Goal: Task Accomplishment & Management: Manage account settings

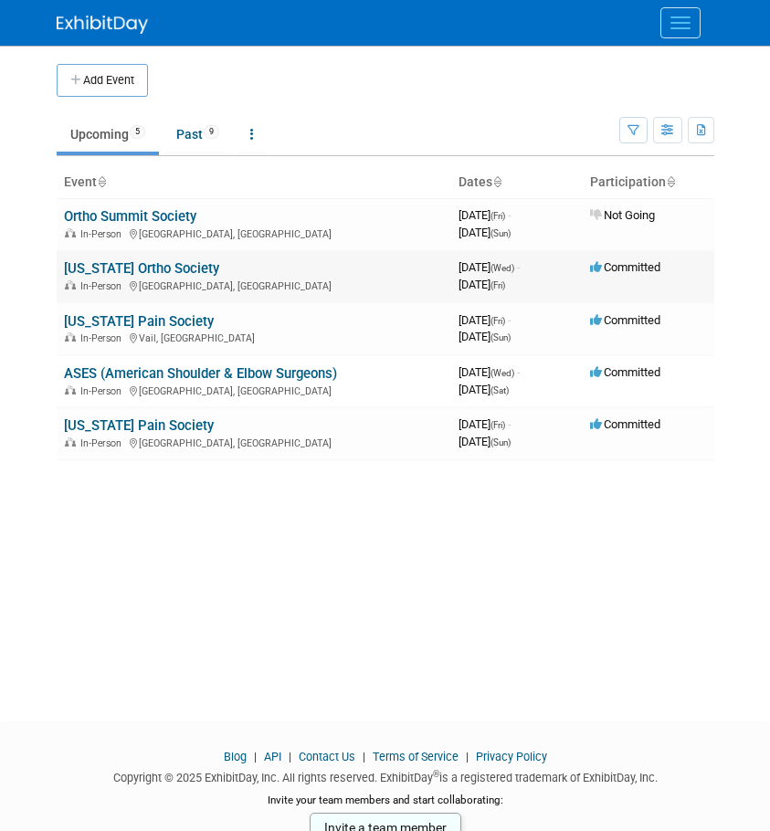
click at [116, 261] on link "[US_STATE] Ortho Society" at bounding box center [141, 268] width 155 height 16
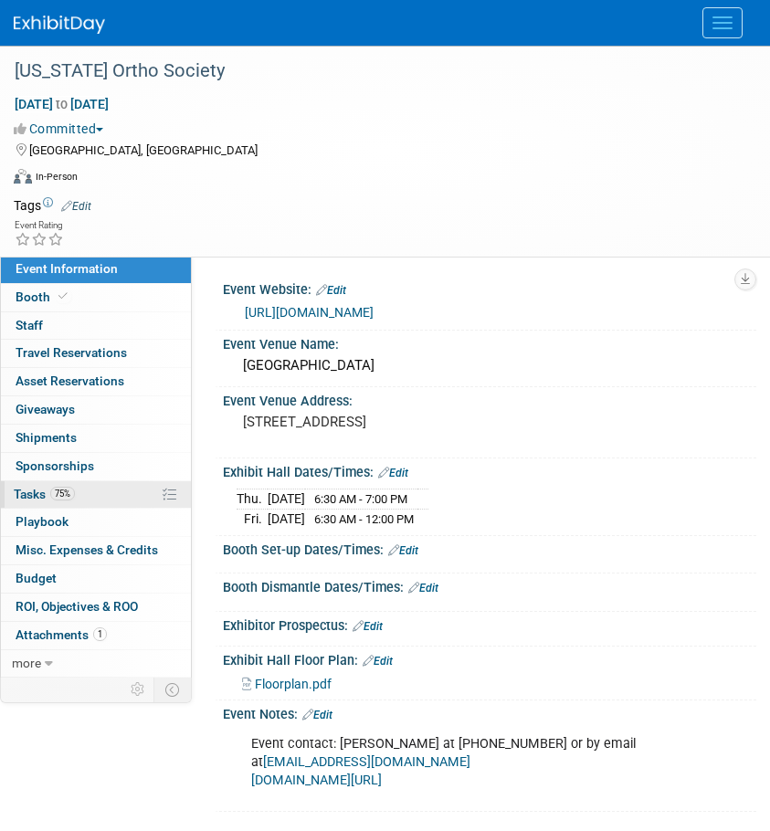
click at [48, 496] on span "Tasks 75%" at bounding box center [44, 494] width 61 height 15
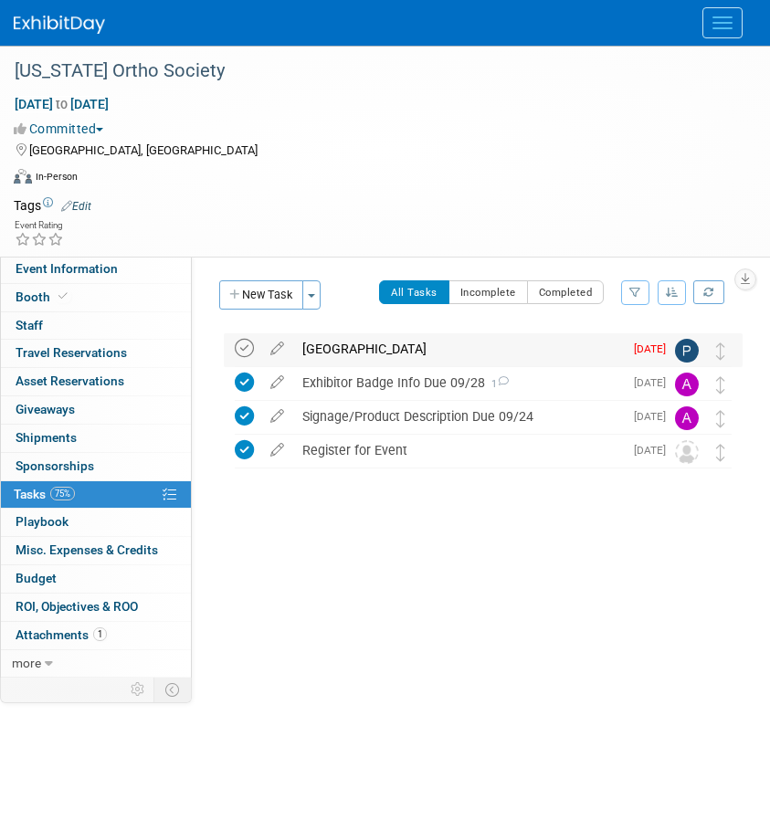
click at [242, 351] on icon at bounding box center [244, 348] width 19 height 19
drag, startPoint x: 359, startPoint y: 346, endPoint x: 362, endPoint y: 356, distance: 10.4
click at [359, 346] on div "Reserve Hotel" at bounding box center [458, 348] width 330 height 31
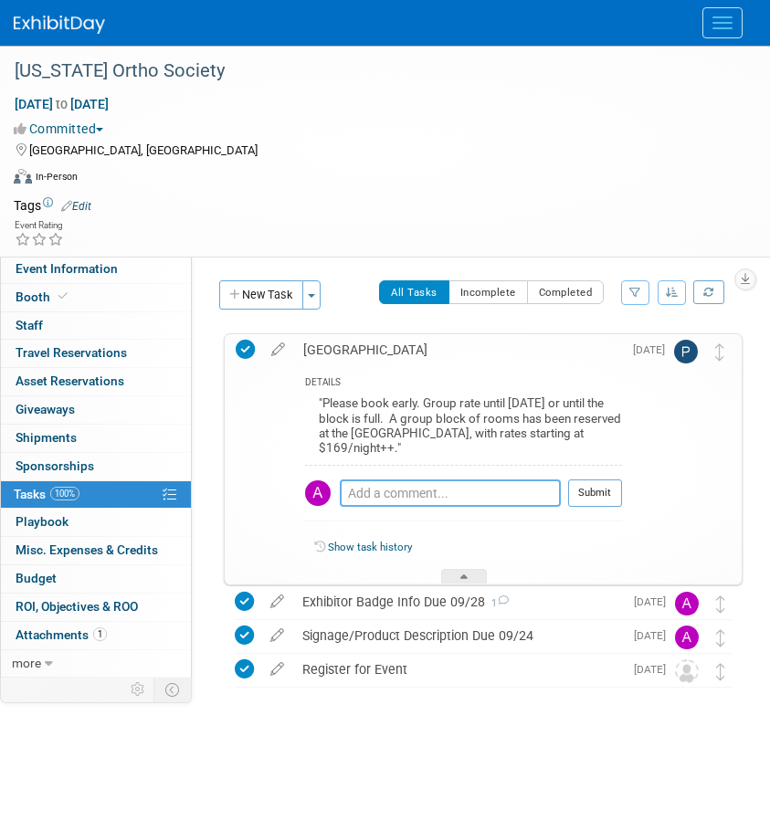
click at [376, 498] on textarea at bounding box center [450, 492] width 221 height 27
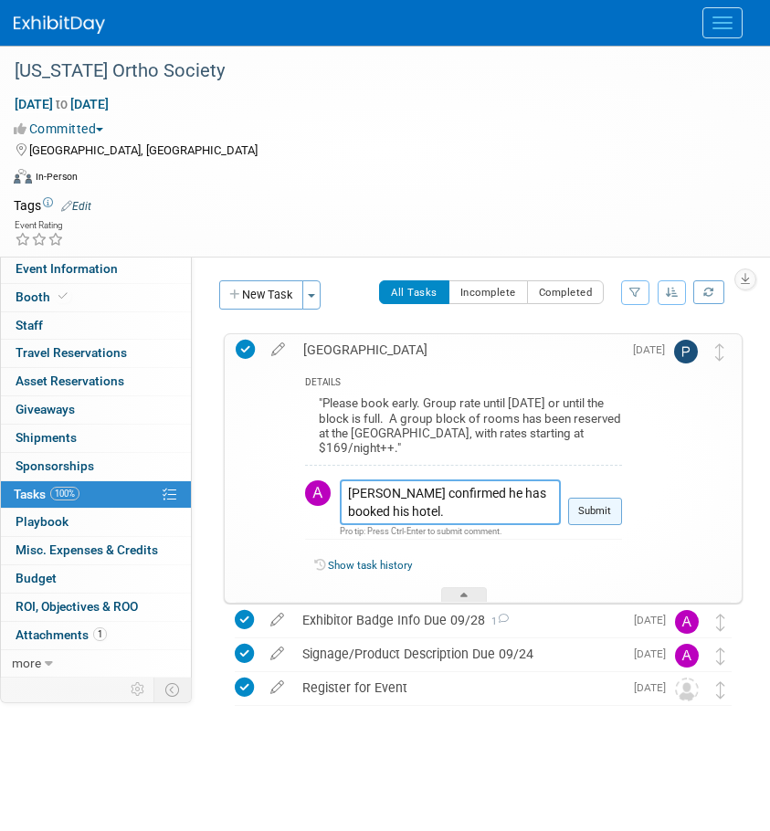
type textarea "Phil confirmed he has booked his hotel."
click at [612, 518] on button "Submit" at bounding box center [595, 511] width 54 height 27
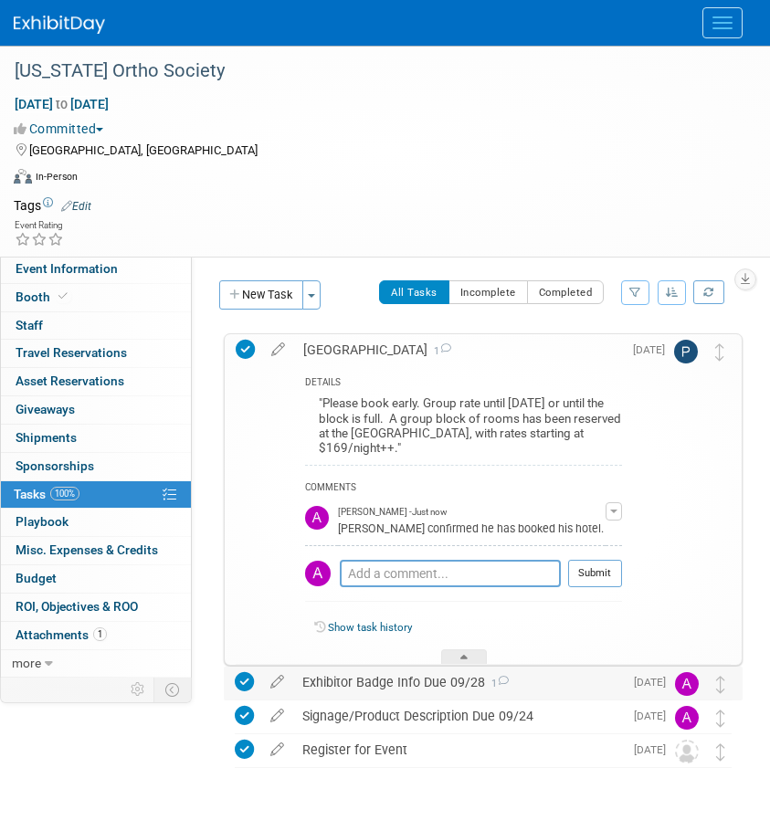
click at [335, 677] on div "Exhibitor Badge Info Due 09/28 1" at bounding box center [458, 681] width 330 height 31
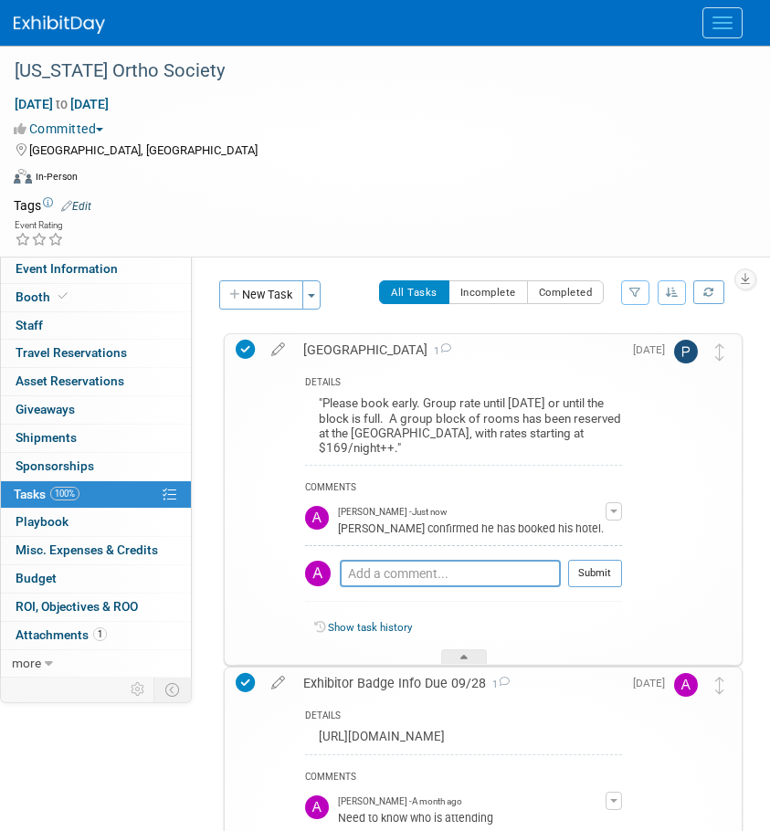
scroll to position [183, 0]
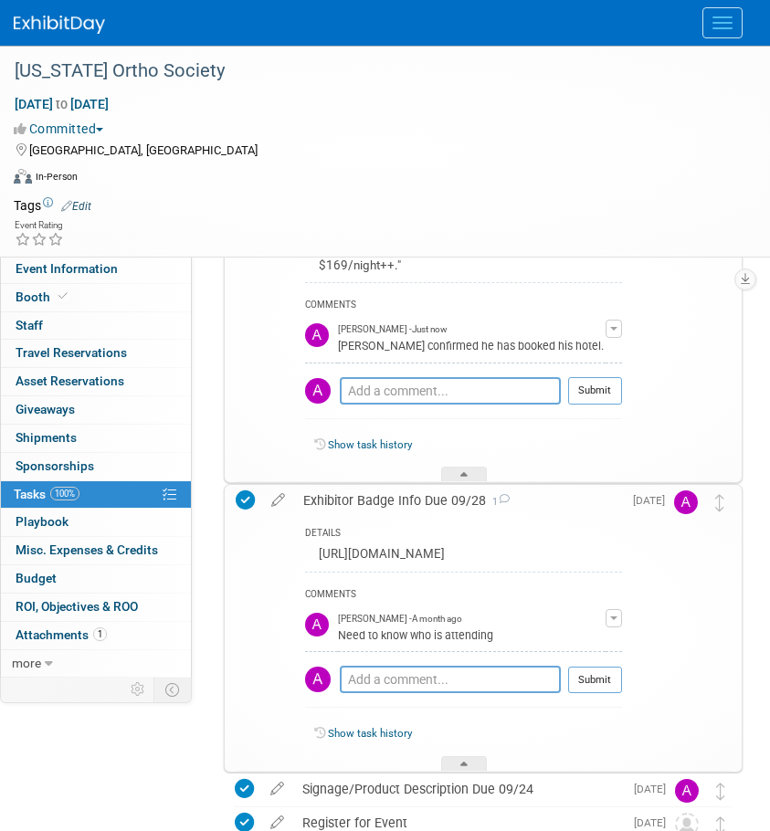
click at [369, 550] on div "http://portal.esvw.com/" at bounding box center [463, 556] width 317 height 28
drag, startPoint x: 442, startPoint y: 553, endPoint x: 328, endPoint y: 565, distance: 114.7
click at [328, 565] on div "http://portal.esvw.com/" at bounding box center [463, 556] width 317 height 28
click at [233, 563] on div "Exhibitor Badge Info Due 09/28 1 DETAILS http://portal.esvw.com/ COMMENTS Allis…" at bounding box center [483, 628] width 519 height 288
click at [250, 488] on td at bounding box center [249, 628] width 26 height 287
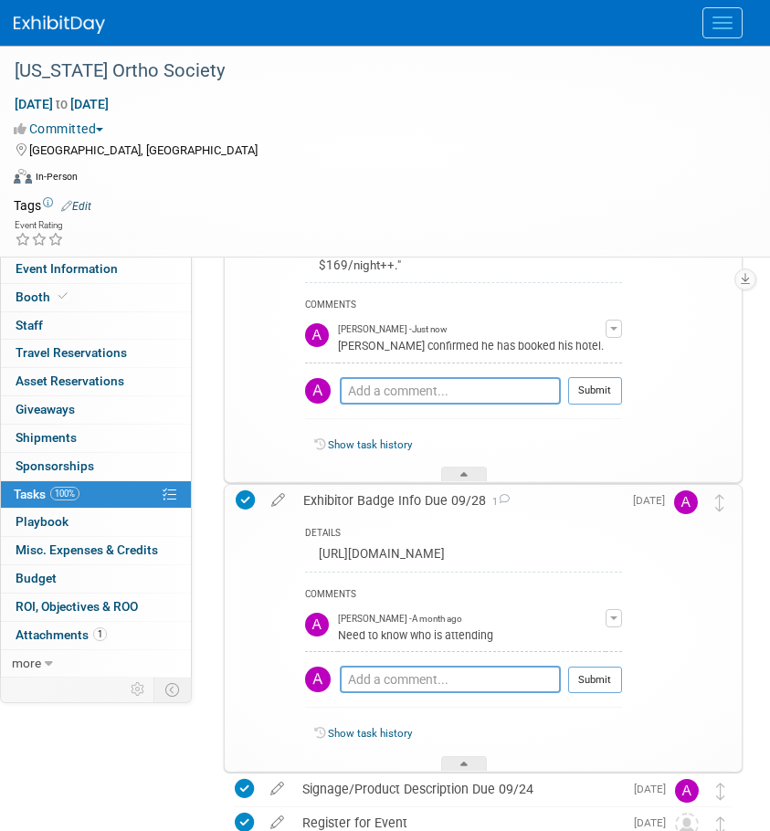
click at [239, 508] on icon at bounding box center [245, 499] width 19 height 19
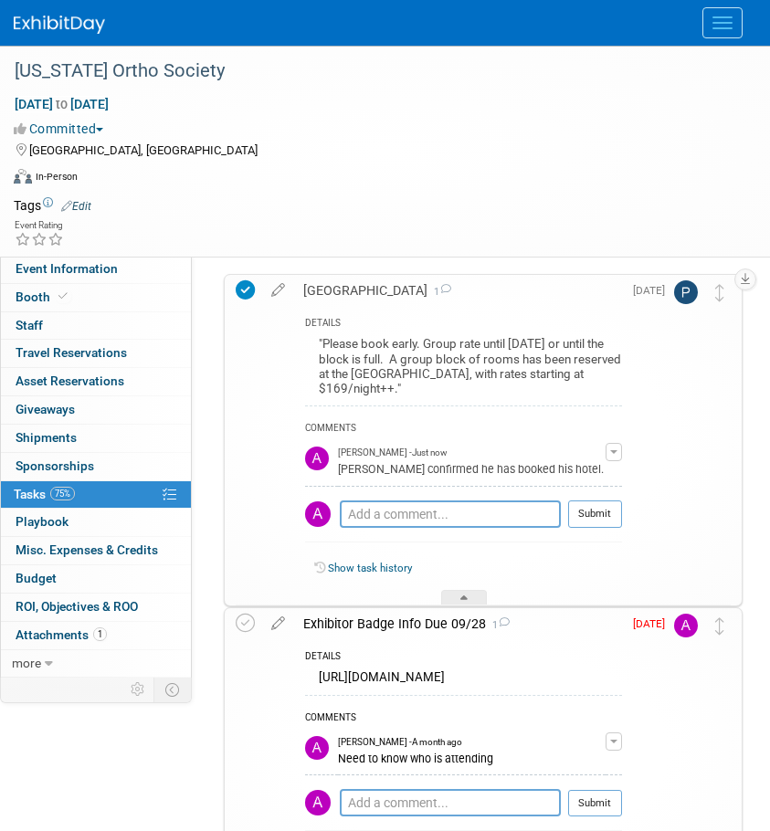
scroll to position [91, 0]
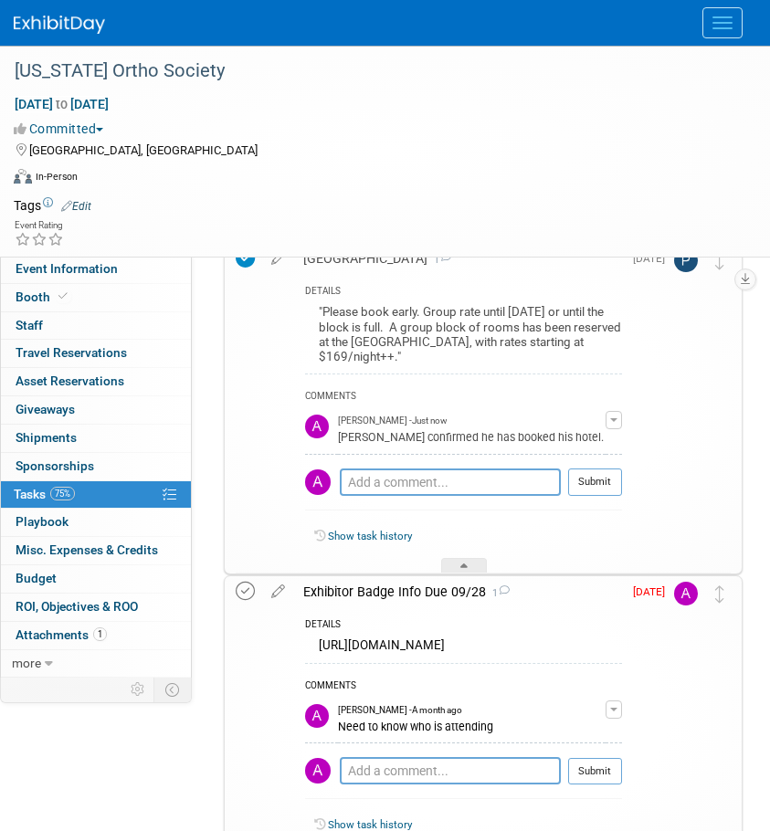
click at [239, 594] on icon at bounding box center [245, 591] width 19 height 19
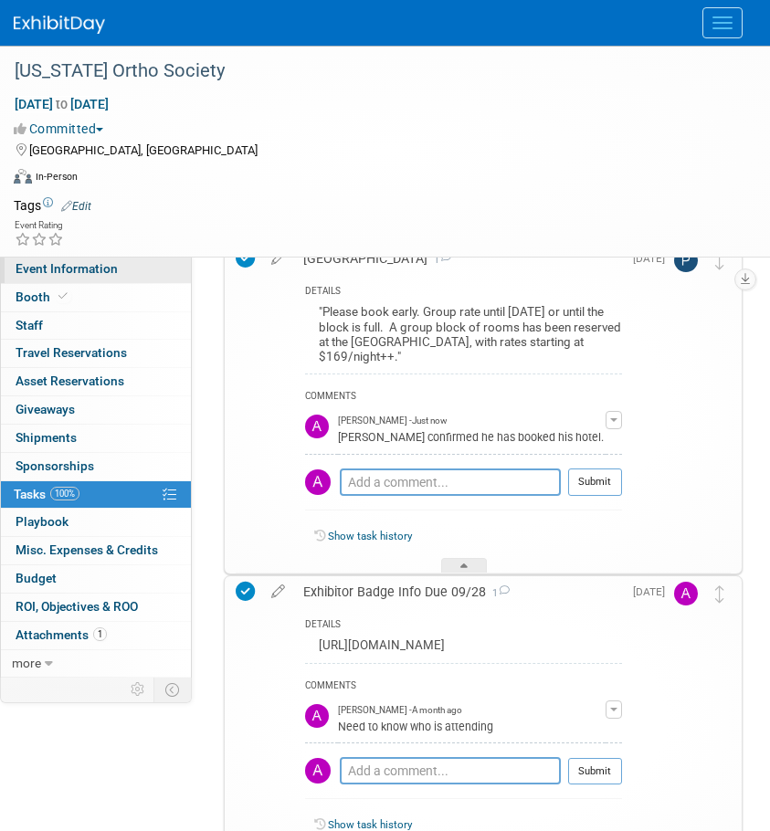
click at [68, 265] on span "Event Information" at bounding box center [67, 268] width 102 height 15
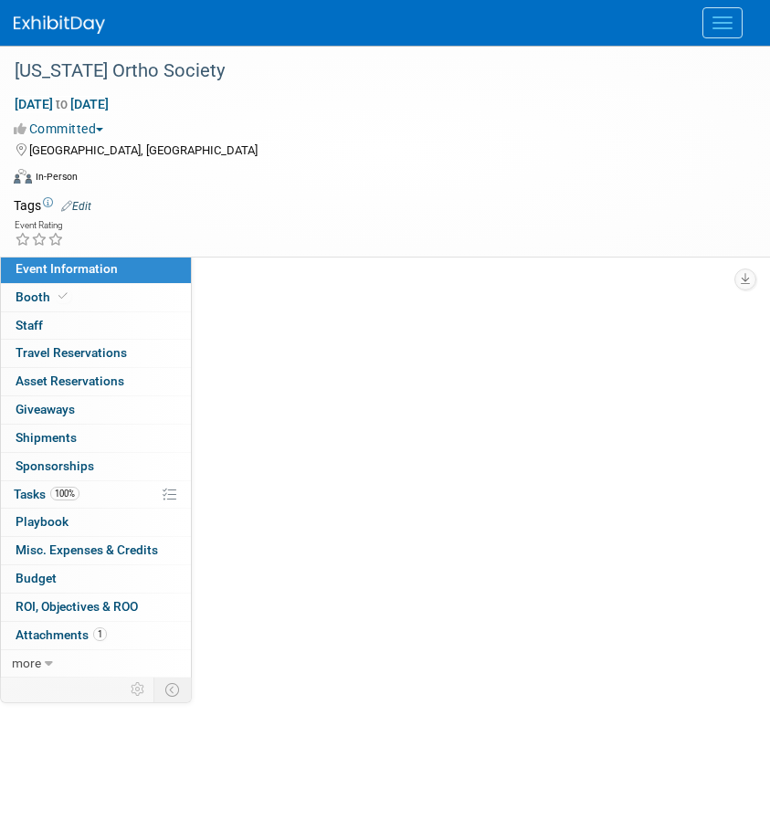
scroll to position [0, 0]
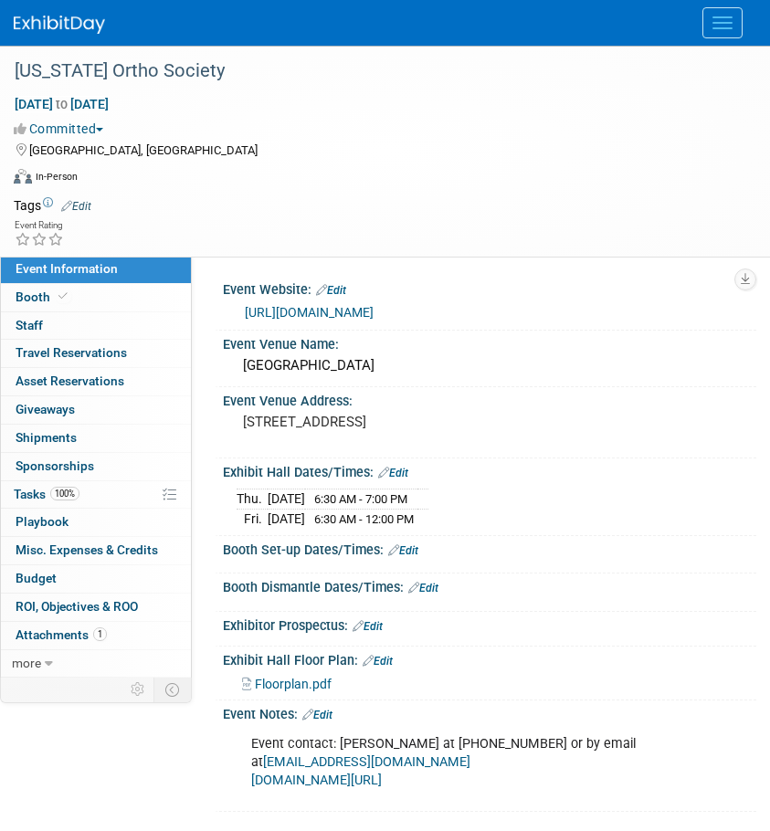
click at [470, 754] on link "wim@esvw.com" at bounding box center [366, 762] width 207 height 16
click at [330, 772] on link "www.esvw.com/paortho" at bounding box center [316, 780] width 131 height 16
click at [56, 497] on span "100%" at bounding box center [64, 494] width 29 height 14
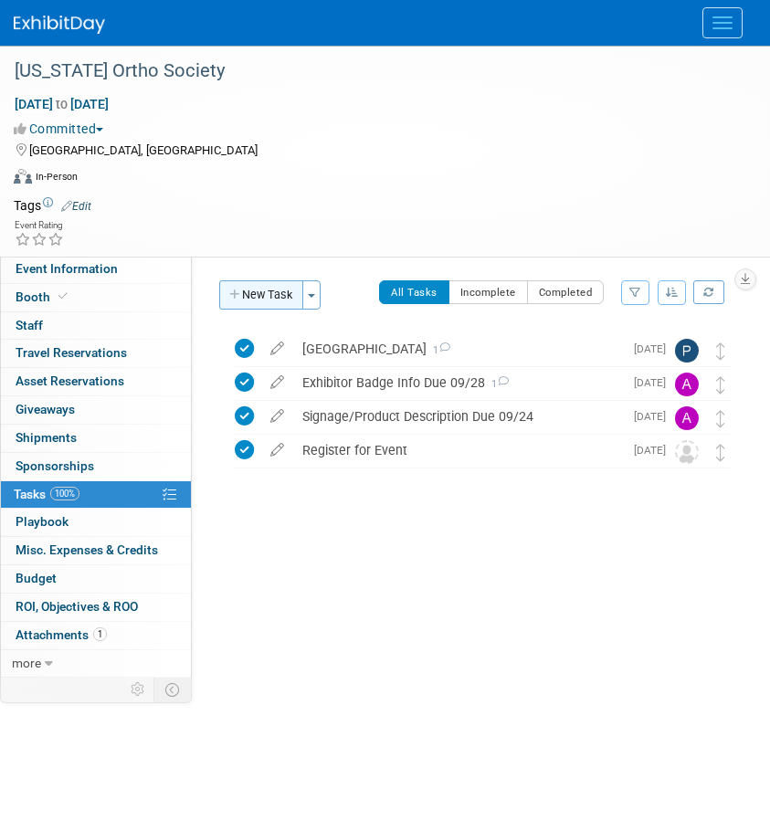
click at [275, 293] on button "New Task" at bounding box center [261, 294] width 84 height 29
select select "8"
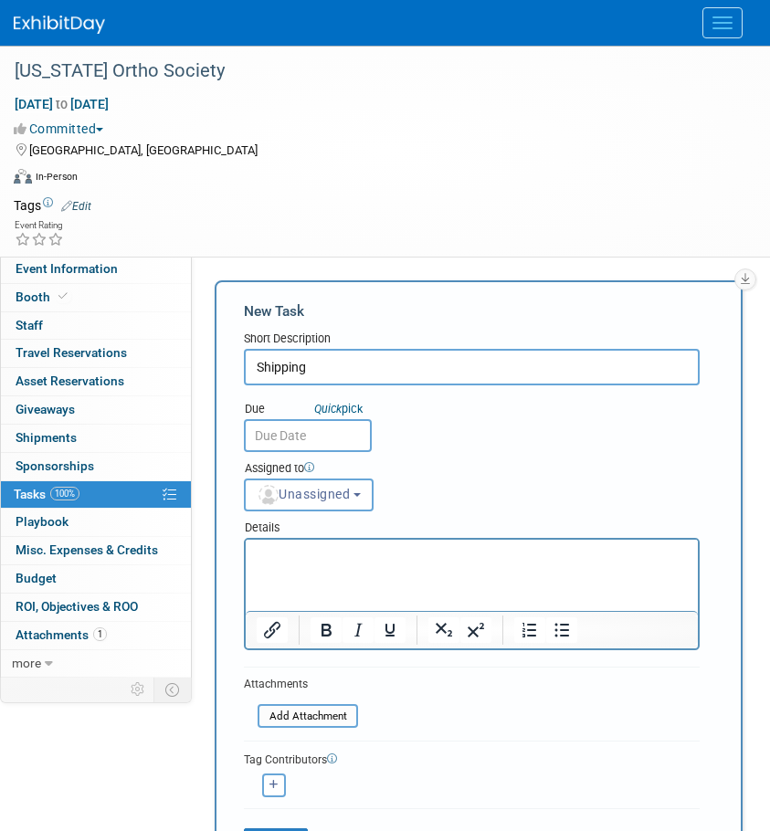
type input "Shipping"
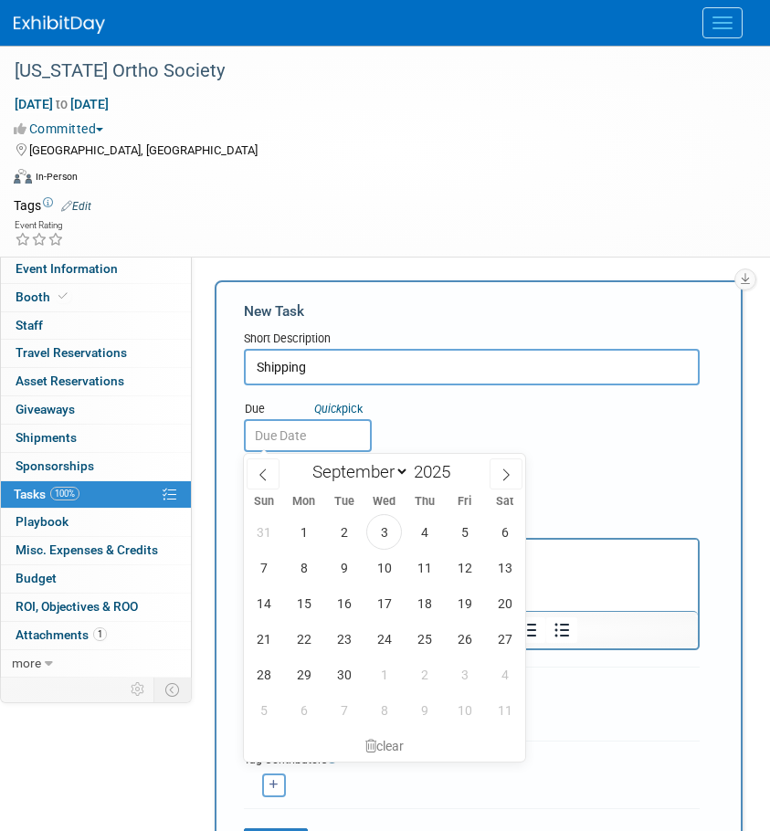
click at [336, 437] on input "text" at bounding box center [308, 435] width 128 height 33
click at [504, 471] on icon at bounding box center [505, 474] width 13 height 13
click at [263, 477] on icon at bounding box center [262, 475] width 6 height 12
select select "8"
click at [378, 635] on span "24" at bounding box center [384, 639] width 36 height 36
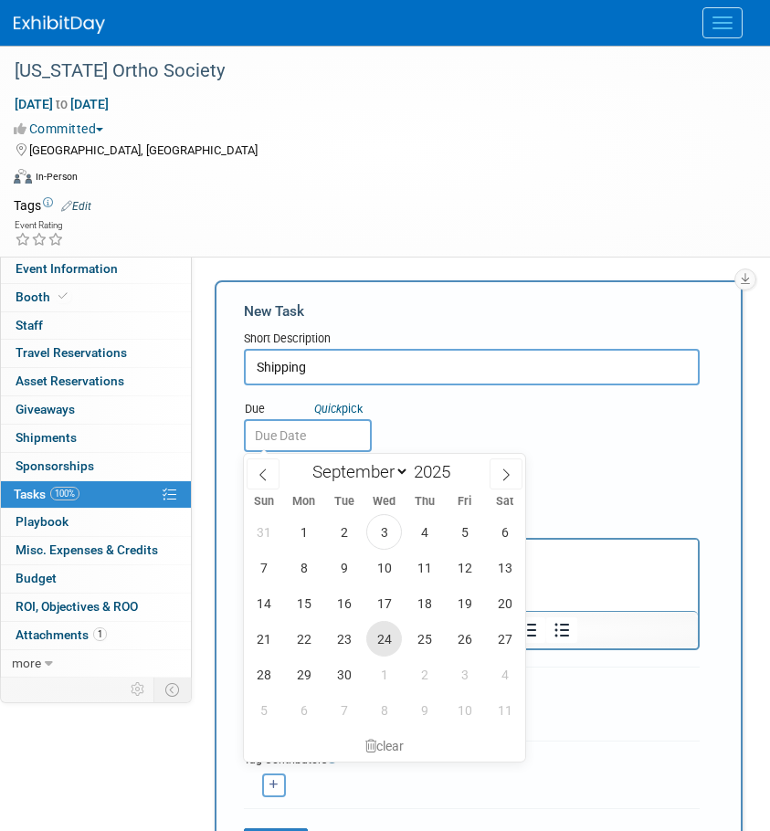
type input "Sep 24, 2025"
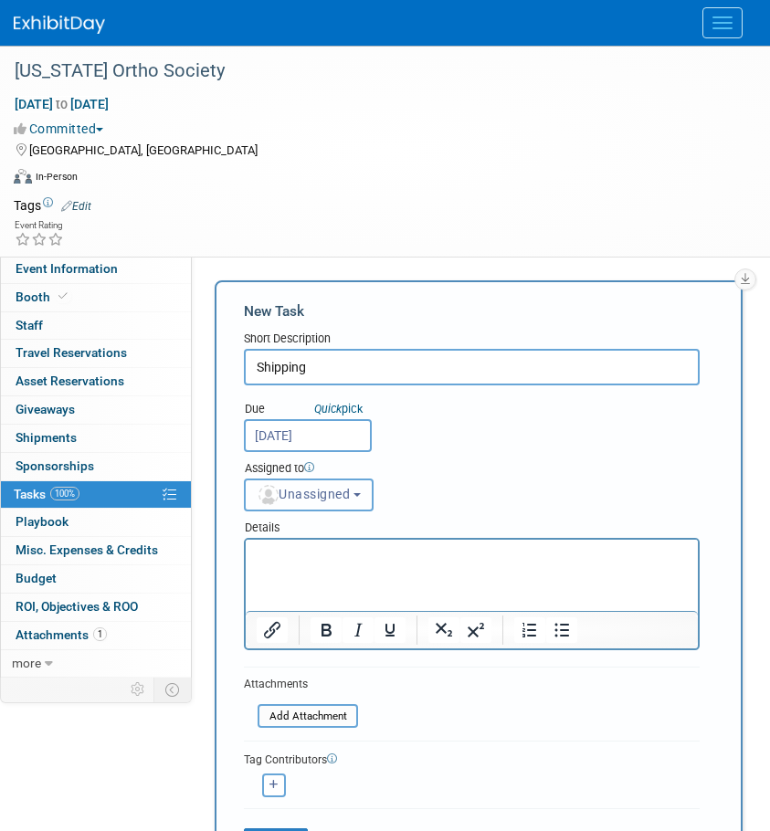
click at [361, 497] on b "button" at bounding box center [356, 495] width 7 height 4
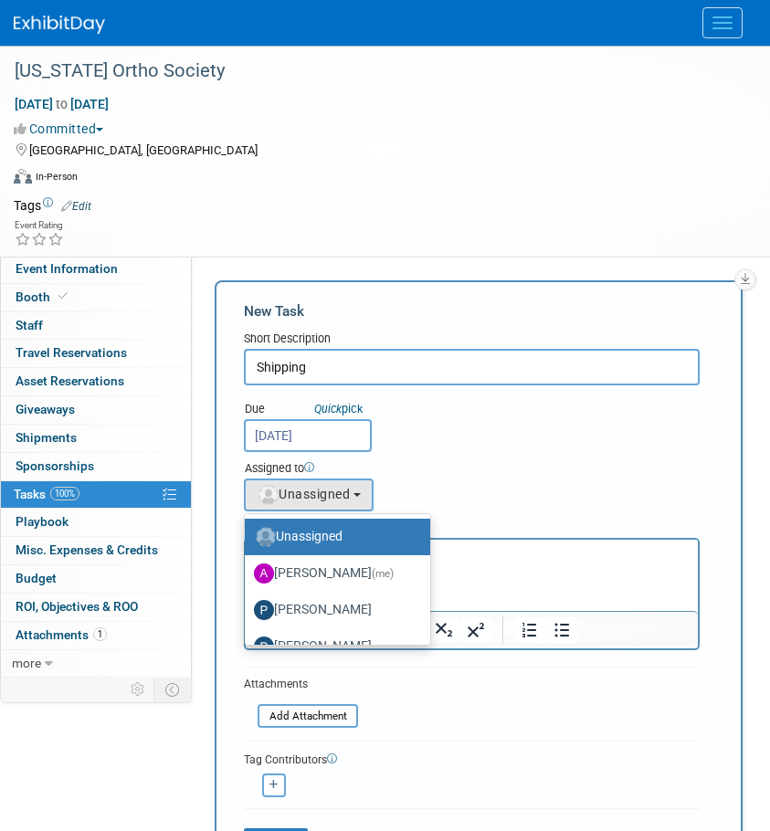
click at [337, 604] on label "Phil S" at bounding box center [333, 609] width 158 height 29
click at [247, 604] on input "Phil S" at bounding box center [242, 608] width 12 height 12
select select "acdeb600-b81b-4655-90d2-9df5e21cfcef"
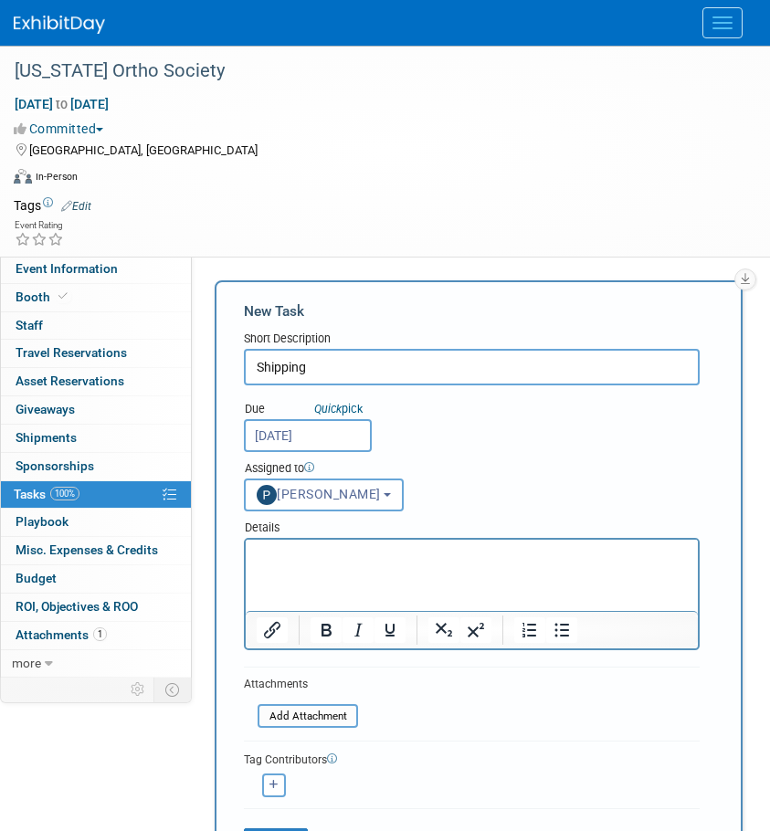
click at [336, 565] on html at bounding box center [472, 553] width 452 height 26
click at [315, 502] on button "Phil S" at bounding box center [324, 494] width 160 height 33
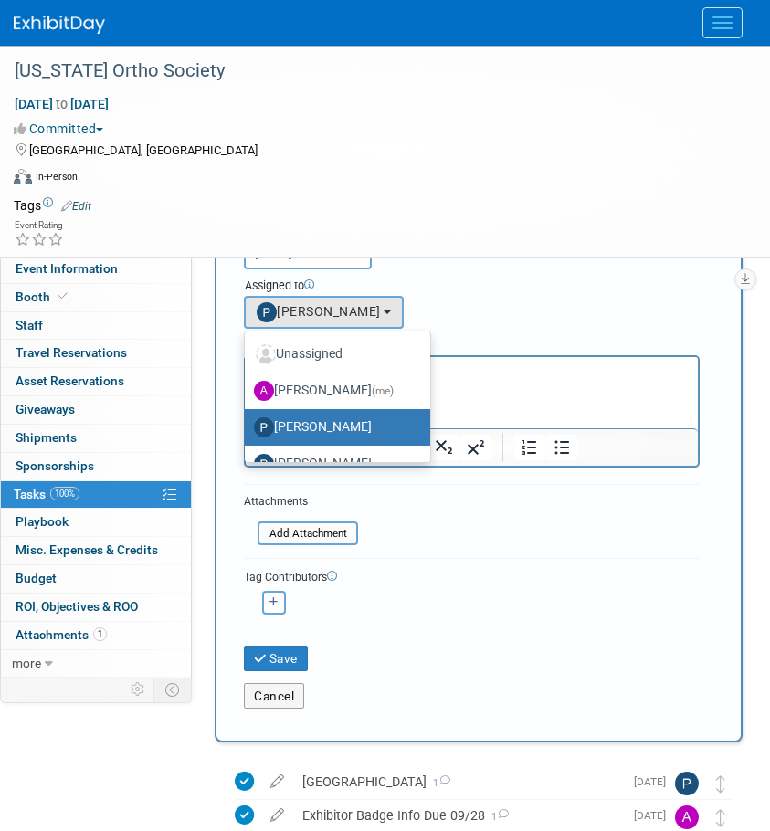
click at [309, 420] on label "Phil S" at bounding box center [333, 427] width 158 height 29
click at [247, 420] on input "Phil S" at bounding box center [242, 425] width 12 height 12
click at [516, 295] on div "Assigned to" at bounding box center [472, 287] width 456 height 18
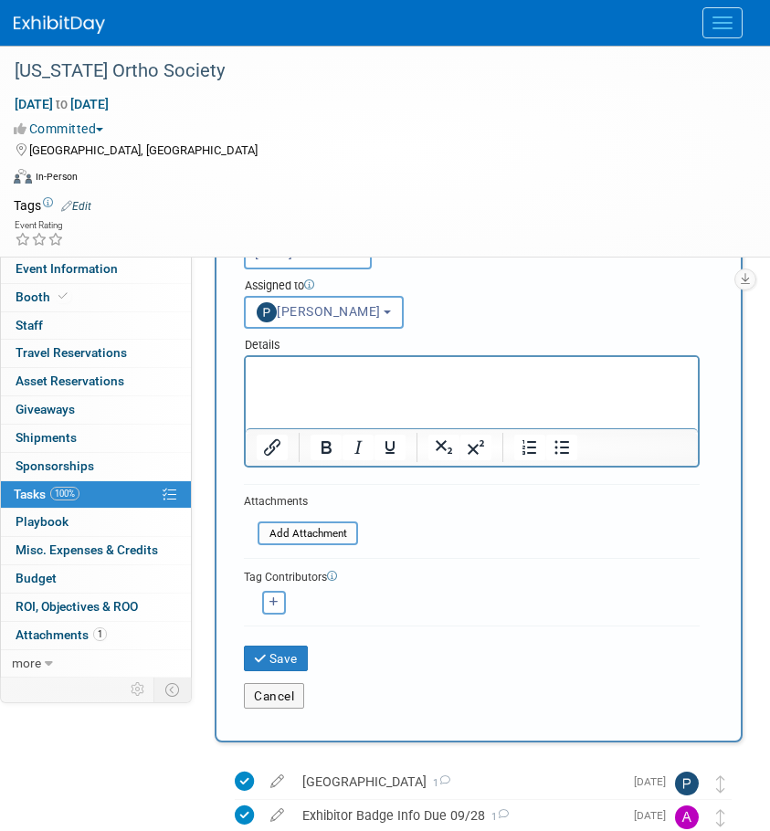
click at [361, 383] on html at bounding box center [472, 370] width 452 height 26
paste body "Rich Text Area. Press ALT-0 for help."
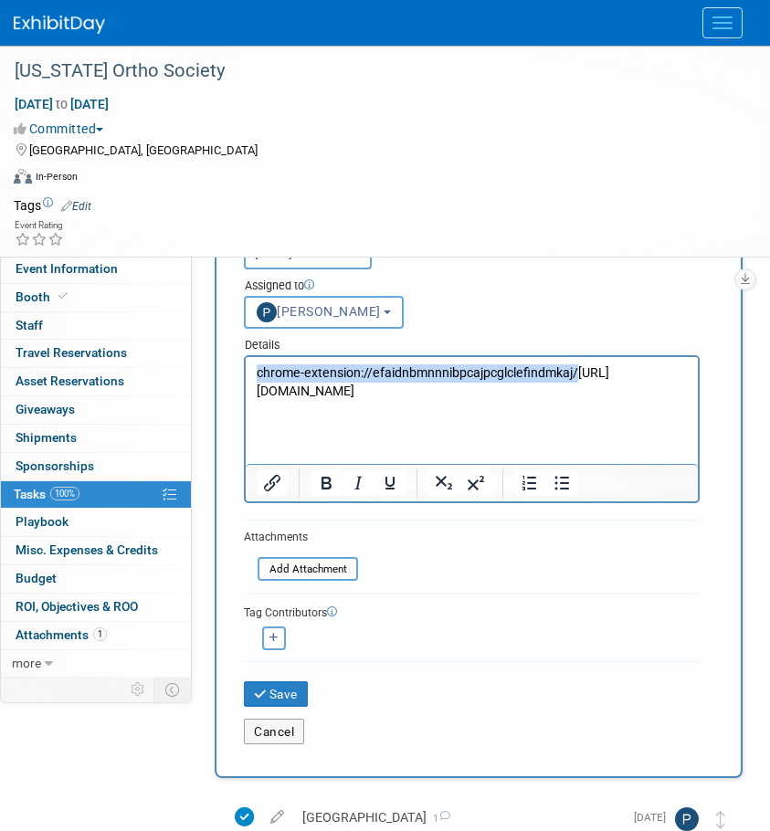
drag, startPoint x: 531, startPoint y: 384, endPoint x: 451, endPoint y: 719, distance: 343.7
click at [246, 361] on html "chrome-extension://efaidnbmnnnibpcajpcglclefindmkaj/https://www.esvw.com/files/…" at bounding box center [472, 379] width 452 height 44
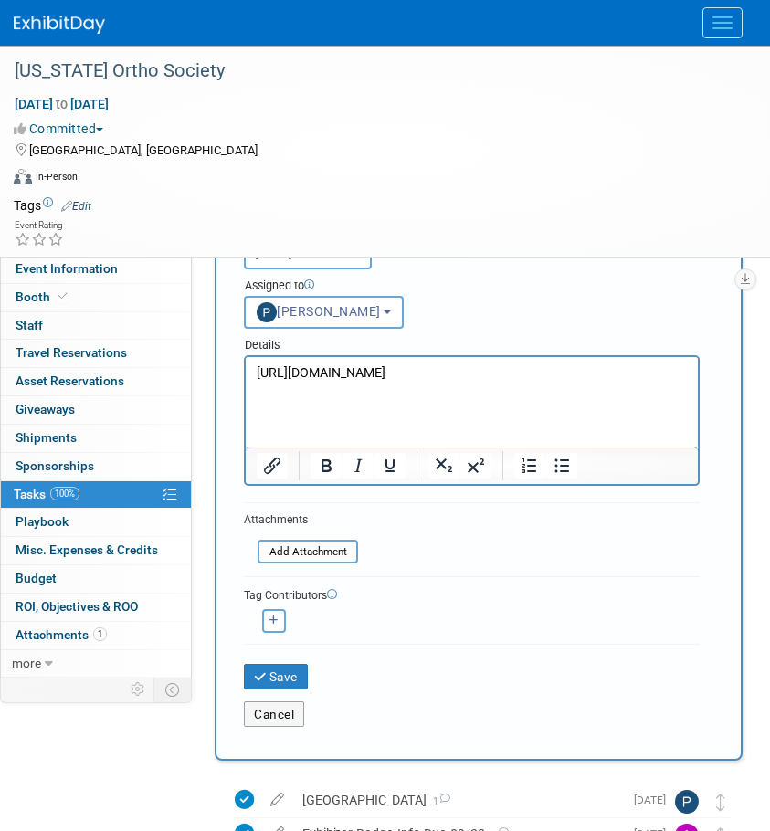
click at [292, 465] on div at bounding box center [273, 465] width 54 height 29
click at [265, 464] on icon "Insert/edit link" at bounding box center [272, 466] width 22 height 22
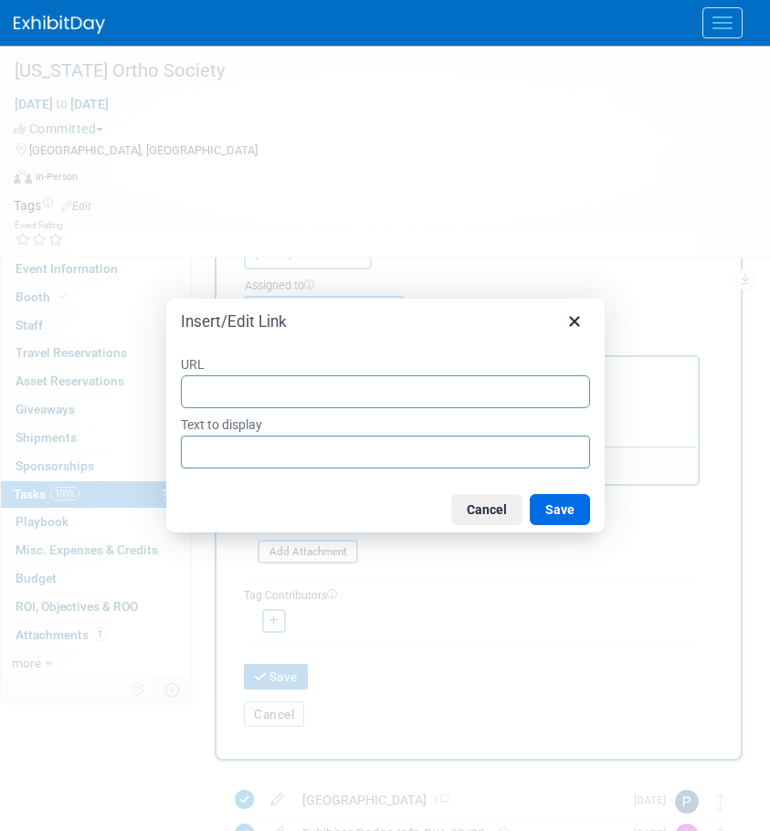
click at [246, 382] on input "URL" at bounding box center [385, 391] width 409 height 33
type input "chrome-extension://efaidnbmnnnibpcajpcglclefindmkaj/https://www.esvw.com/files/…"
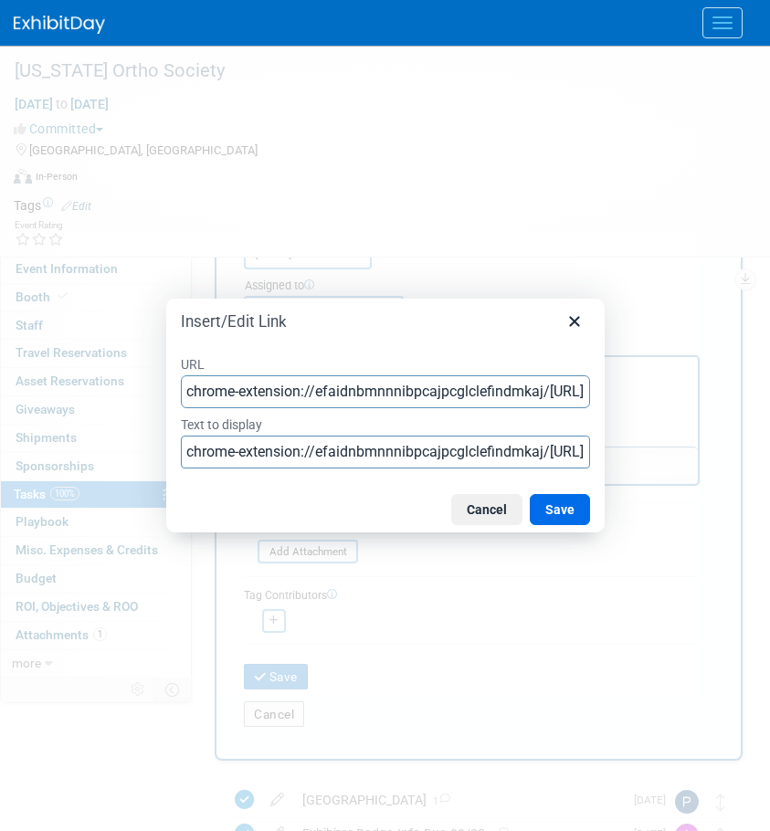
drag, startPoint x: 546, startPoint y: 390, endPoint x: 479, endPoint y: 447, distance: 88.0
click at [0, 406] on div "Insert/Edit Link URL chrome-extension://efaidnbmnnnibpcajpcglclefindmkaj/https:…" at bounding box center [385, 415] width 770 height 831
click at [479, 447] on input "chrome-extension://efaidnbmnnnibpcajpcglclefindmkaj/https://www.esvw.com/files/…" at bounding box center [385, 451] width 409 height 33
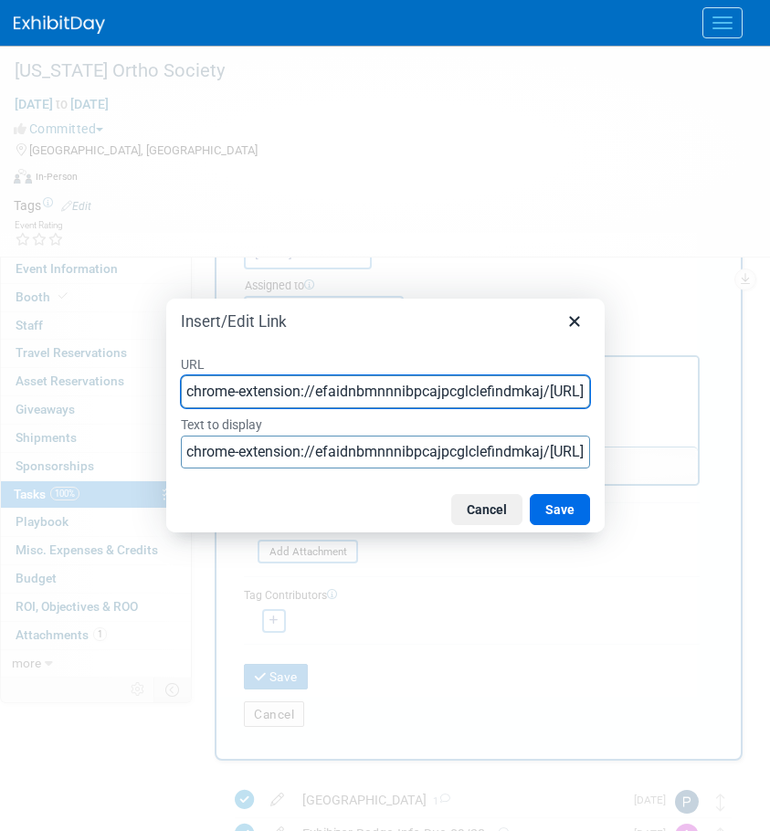
click at [565, 393] on input "chrome-extension://efaidnbmnnnibpcajpcglclefindmkaj/https://www.esvw.com/files/…" at bounding box center [385, 391] width 409 height 33
drag, startPoint x: 548, startPoint y: 388, endPoint x: -1, endPoint y: 410, distance: 549.1
click at [0, 410] on html "MDRx Events Add Event Bulk Upload Events Shareable Event Boards Recently Viewed…" at bounding box center [385, 232] width 770 height 831
type input "https://www.esvw.com/files/documents/PA-Ortho25_Shipping-Instructions-sdlgcwwbc…"
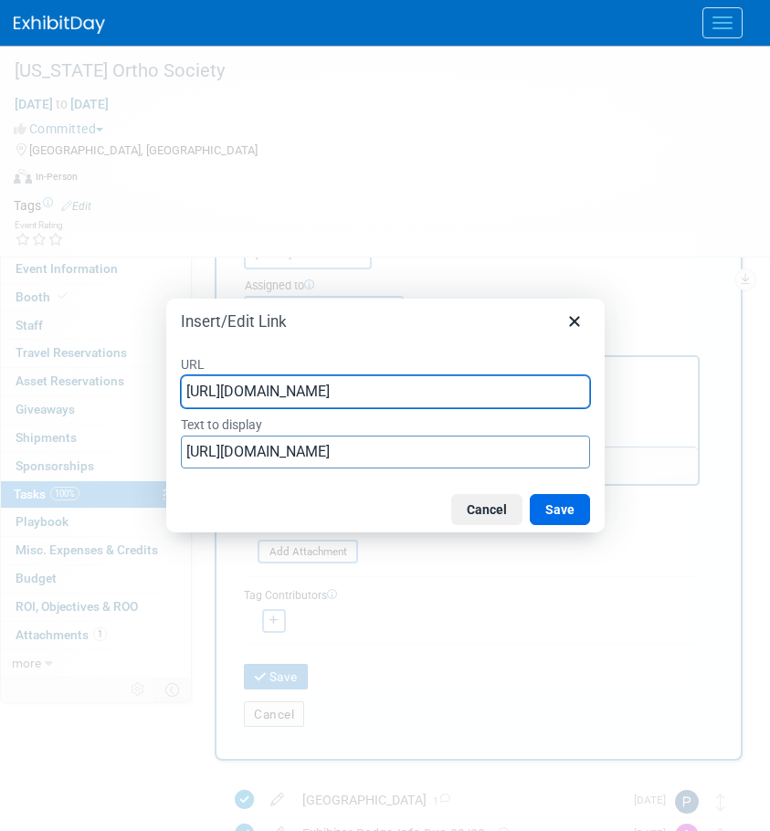
type input "https://www.esvw.com/files/documents/PA-Ortho25_Shipping-Instructions-sdlgcwwbc…"
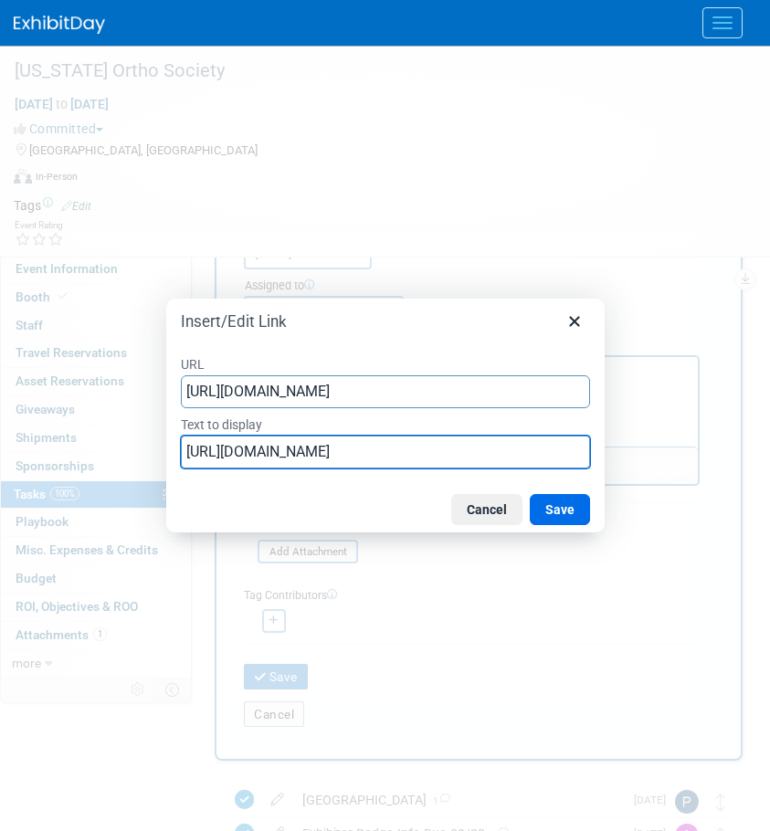
scroll to position [0, 259]
drag, startPoint x: 184, startPoint y: 444, endPoint x: 1528, endPoint y: 436, distance: 1344.8
click at [769, 436] on html "MDRx Events Add Event Bulk Upload Events Shareable Event Boards Recently Viewed…" at bounding box center [385, 232] width 770 height 831
type input "Shipping Instructions"
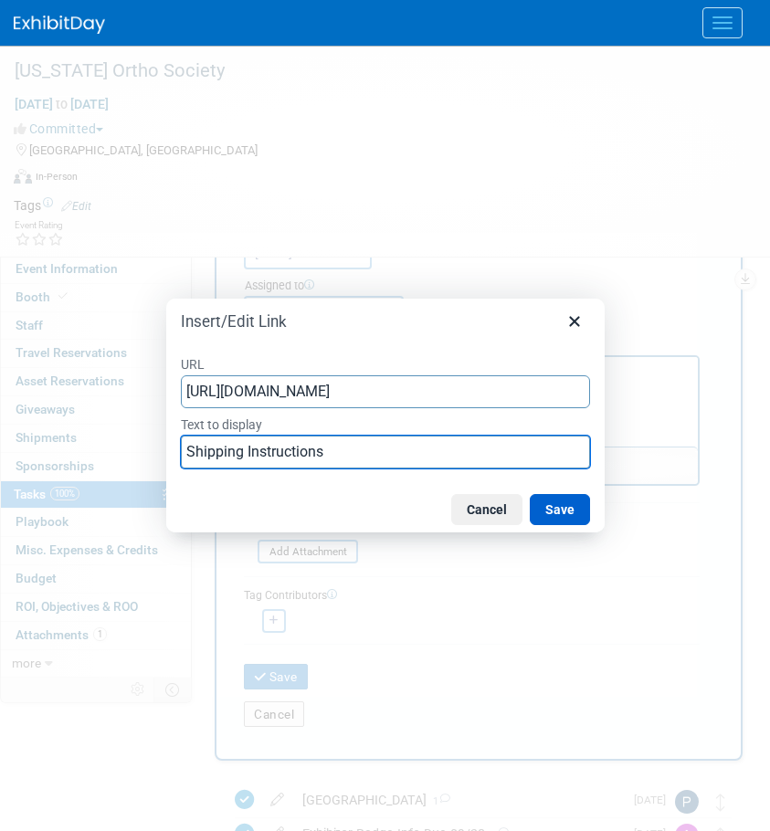
click at [552, 511] on button "Save" at bounding box center [560, 509] width 60 height 31
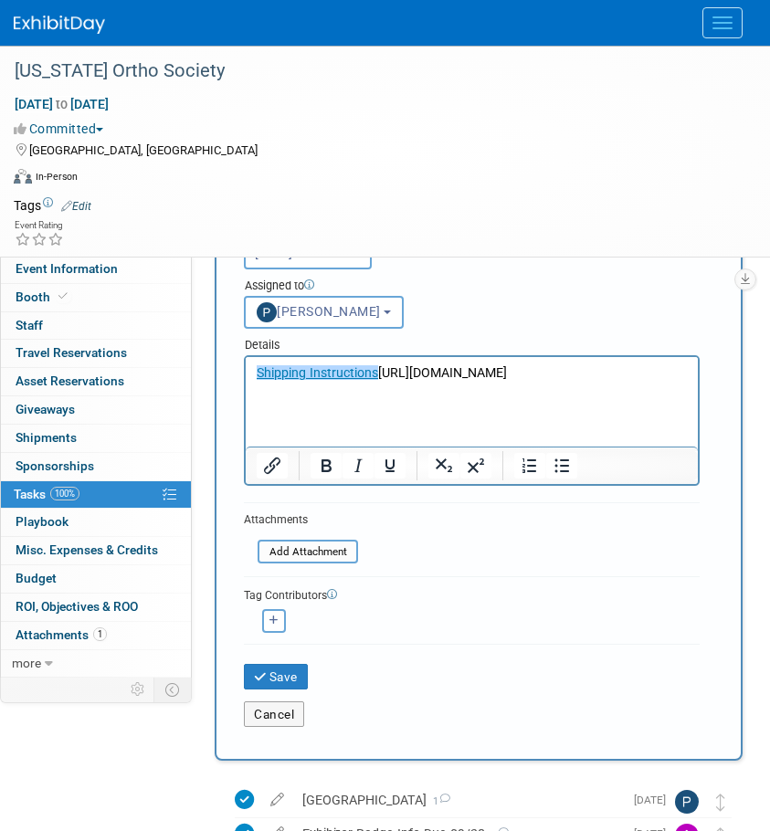
click at [679, 383] on html "﻿Shipping Instructions https://www.esvw.com/files/documents/PA-Ortho25_Shipping…" at bounding box center [472, 370] width 452 height 26
drag, startPoint x: 625, startPoint y: 395, endPoint x: 383, endPoint y: 366, distance: 243.7
click at [383, 366] on p "Shipping Instructions https://www.esvw.com/files/documents/PA-Ortho25_Shipping-…" at bounding box center [472, 373] width 431 height 18
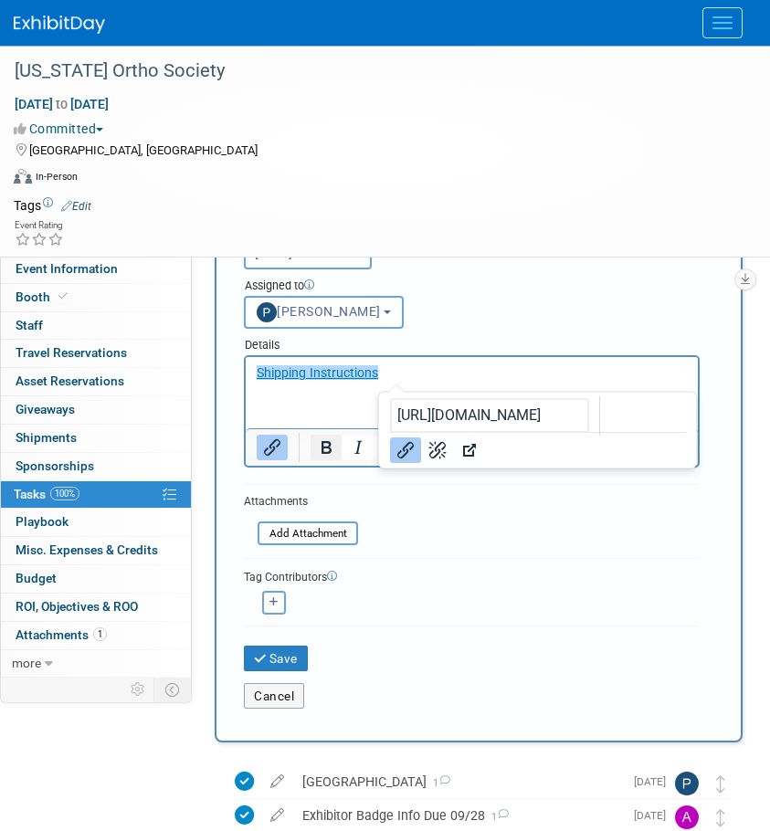
click at [330, 458] on button "Bold" at bounding box center [325, 448] width 31 height 26
click at [334, 456] on icon "Bold" at bounding box center [326, 447] width 22 height 22
click at [421, 375] on p "Shipping Instructions ﻿ ﻿ ﻿" at bounding box center [472, 373] width 431 height 18
click at [446, 364] on p "Shipping Instructions﻿" at bounding box center [472, 373] width 431 height 18
click at [548, 270] on div "Assigned to <img src="https://www.exhibitday.com/Images/Unassigned-User-Icon.pn…" at bounding box center [471, 298] width 483 height 59
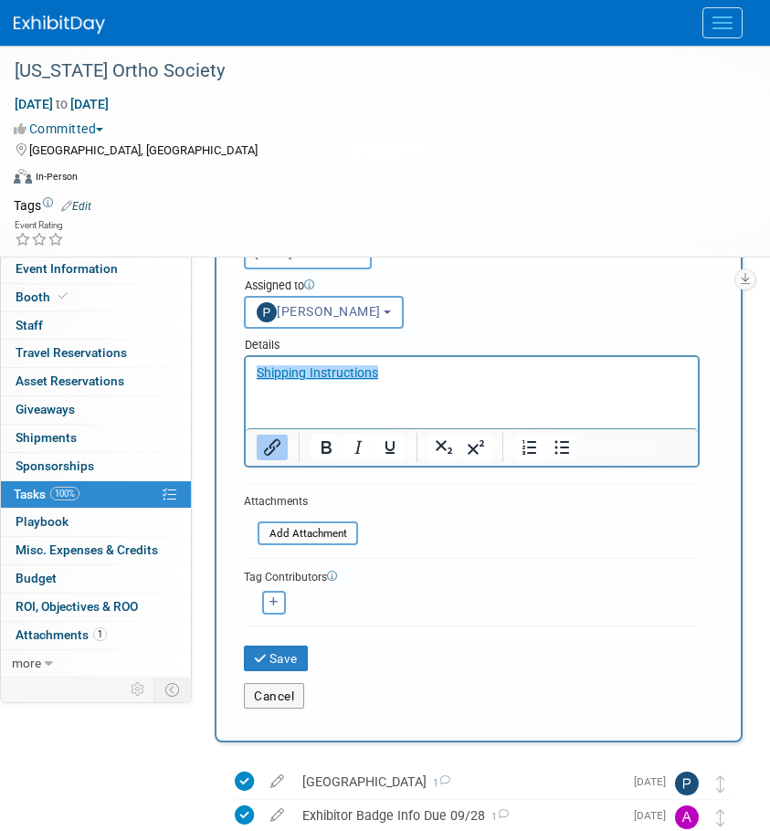
click at [490, 383] on html "Shipping Instructions﻿" at bounding box center [472, 370] width 452 height 26
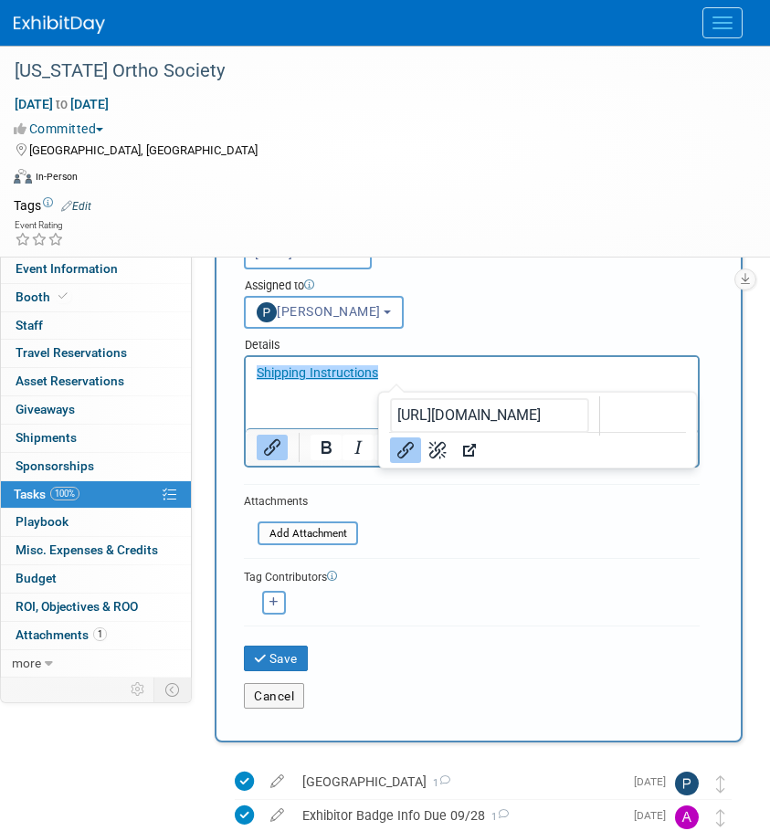
click at [430, 359] on html "Shipping Instructions﻿" at bounding box center [472, 370] width 452 height 26
drag, startPoint x: 424, startPoint y: 378, endPoint x: 403, endPoint y: 729, distance: 351.2
click at [246, 371] on html "Shipping Instructions﻿" at bounding box center [472, 370] width 452 height 26
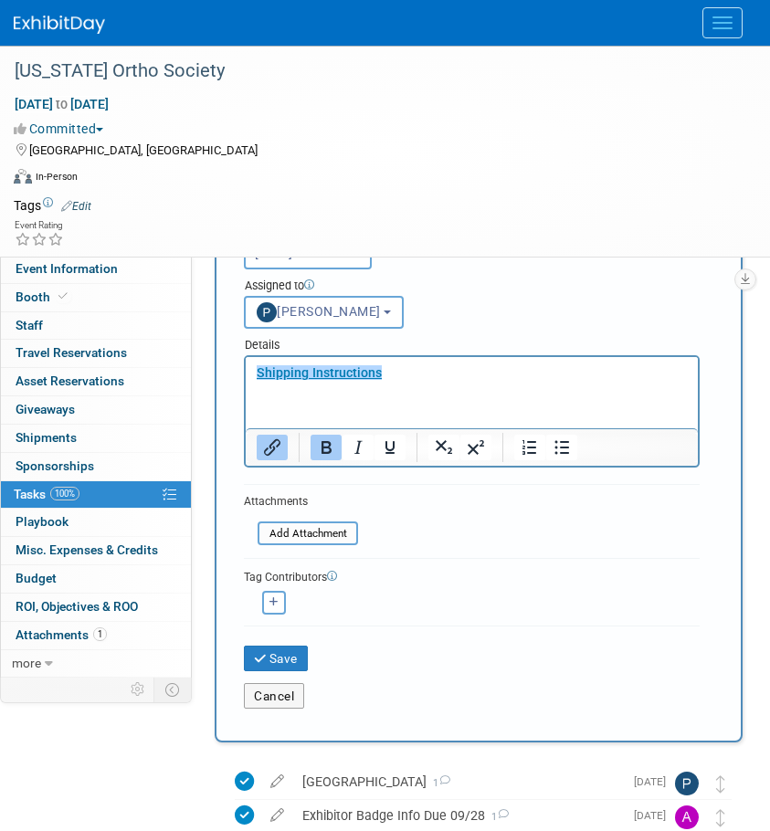
click at [564, 290] on div "Assigned to" at bounding box center [472, 287] width 456 height 18
click at [278, 608] on button "button" at bounding box center [274, 603] width 24 height 24
select select
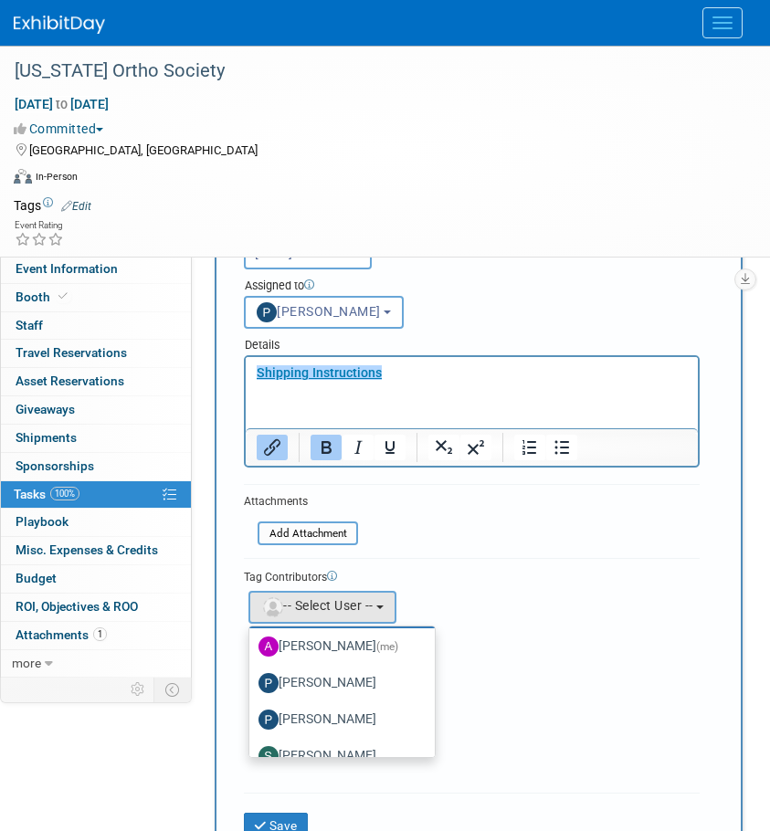
scroll to position [61, 0]
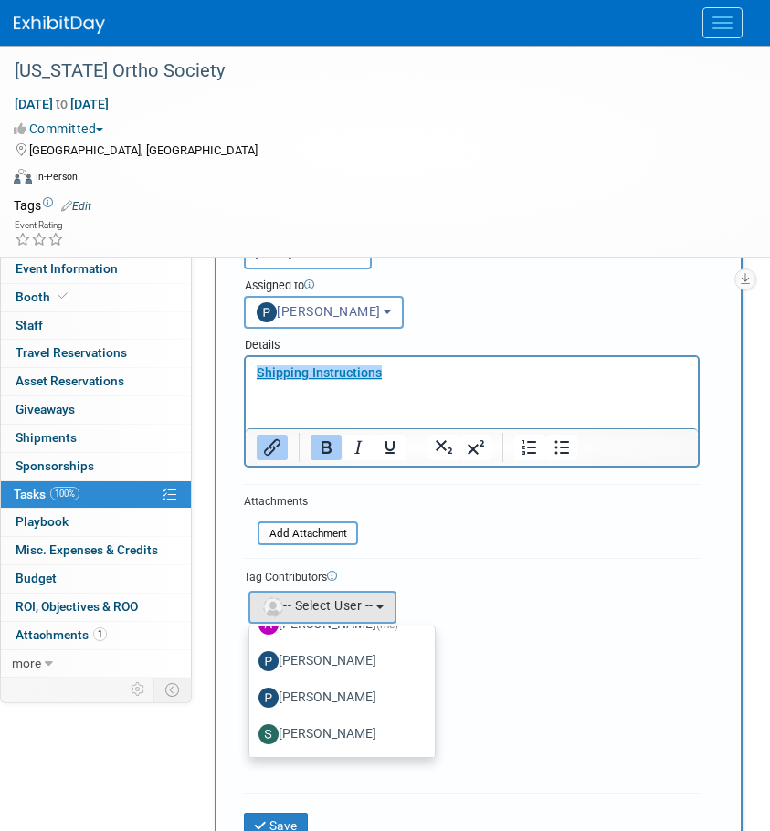
click at [435, 497] on form "New Task Short Description Shipping Due Quick pick Sep 24, 2025 Unassigned (me)" at bounding box center [478, 504] width 469 height 771
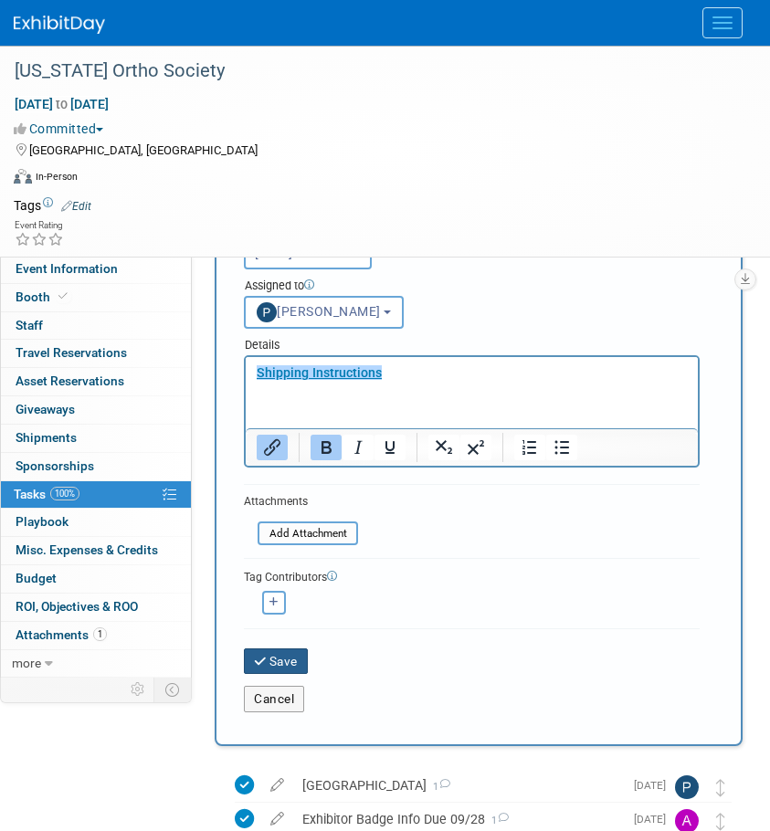
click at [294, 666] on button "Save" at bounding box center [276, 661] width 64 height 26
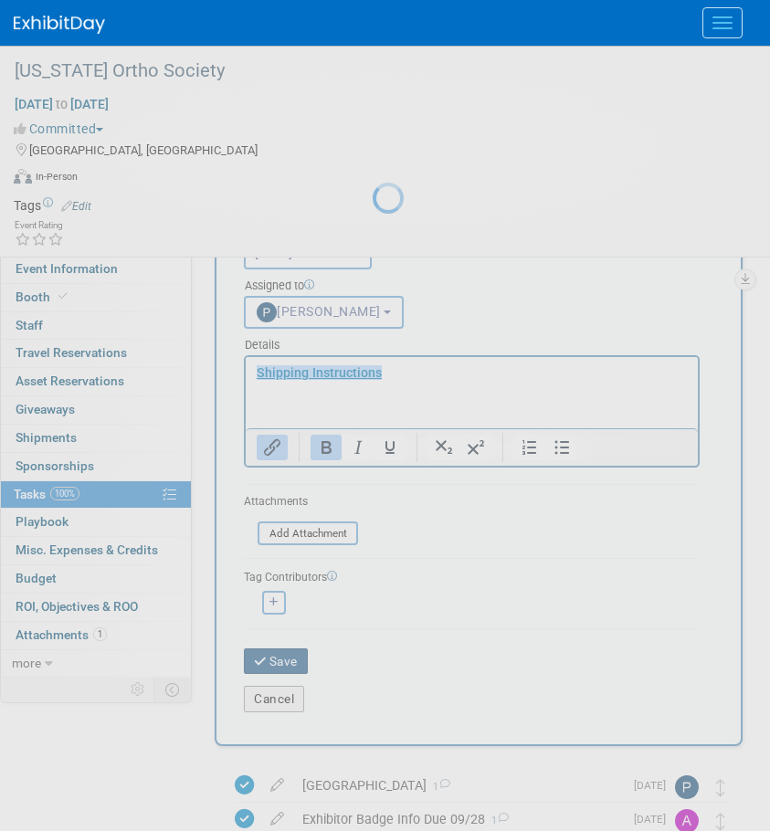
scroll to position [0, 0]
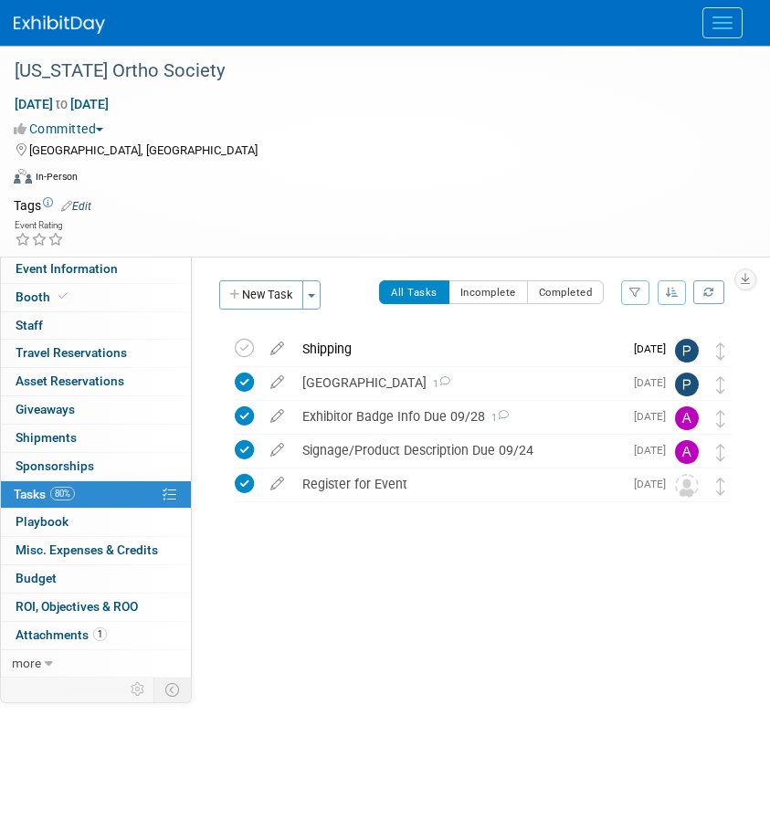
click at [57, 23] on img at bounding box center [59, 25] width 91 height 18
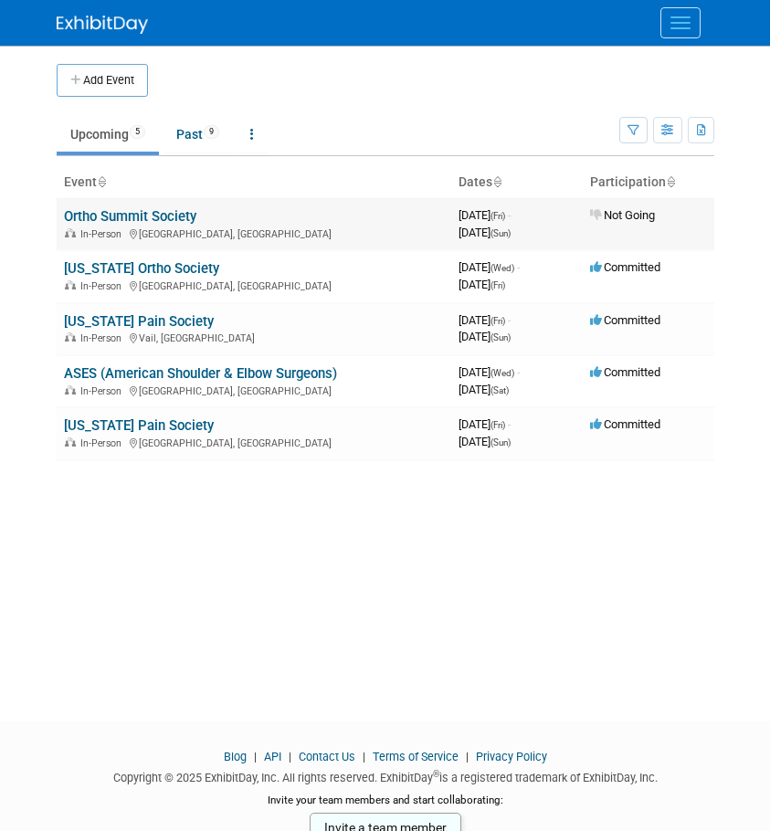
click at [115, 215] on link "Ortho Summit Society" at bounding box center [130, 216] width 132 height 16
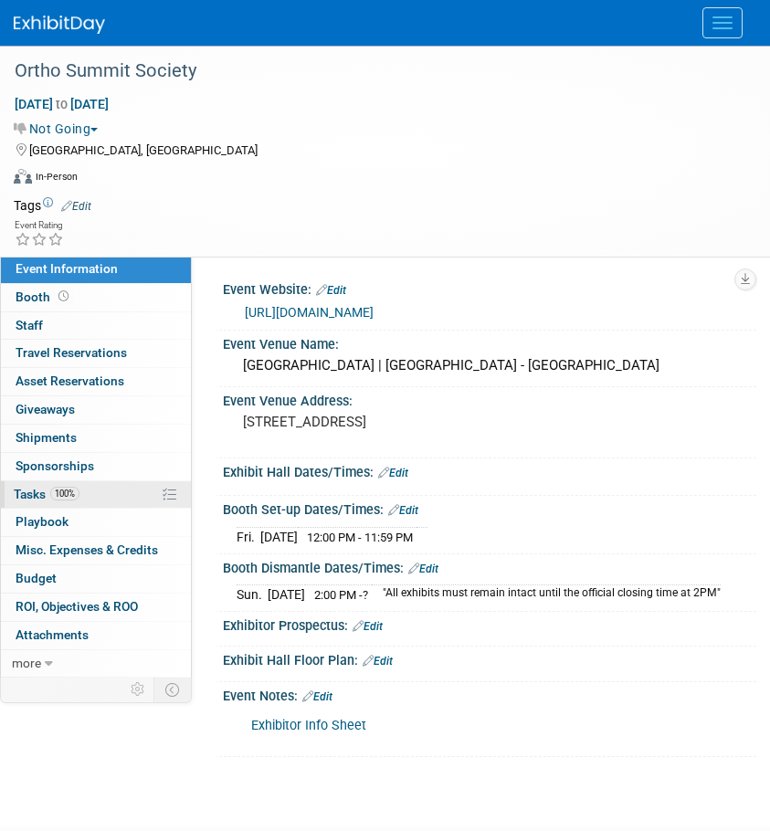
click at [34, 495] on span "Tasks 100%" at bounding box center [47, 494] width 66 height 15
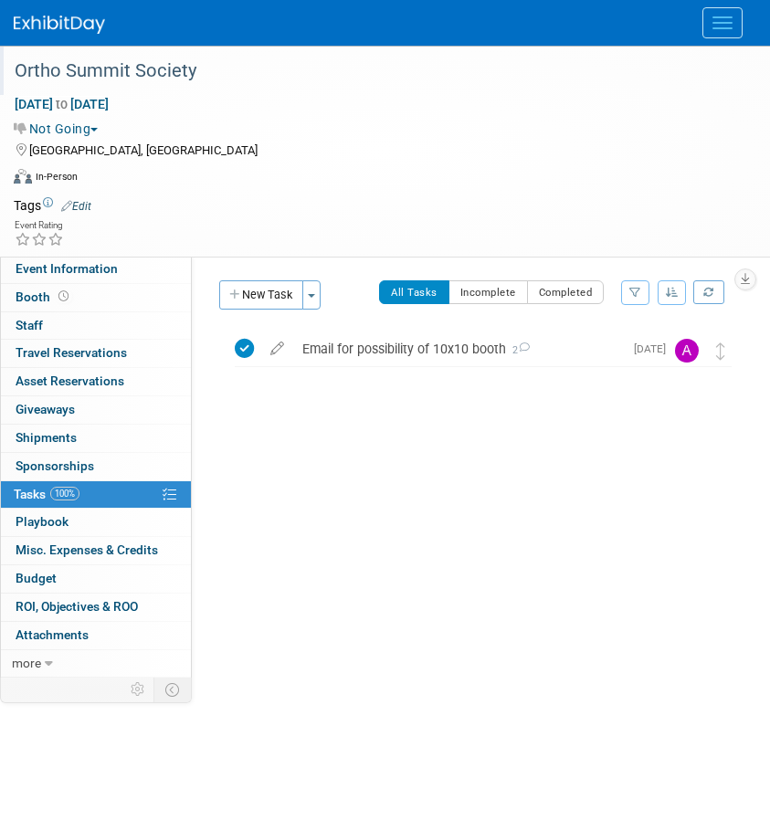
click at [44, 62] on div "Ortho Summit Society" at bounding box center [370, 71] width 725 height 33
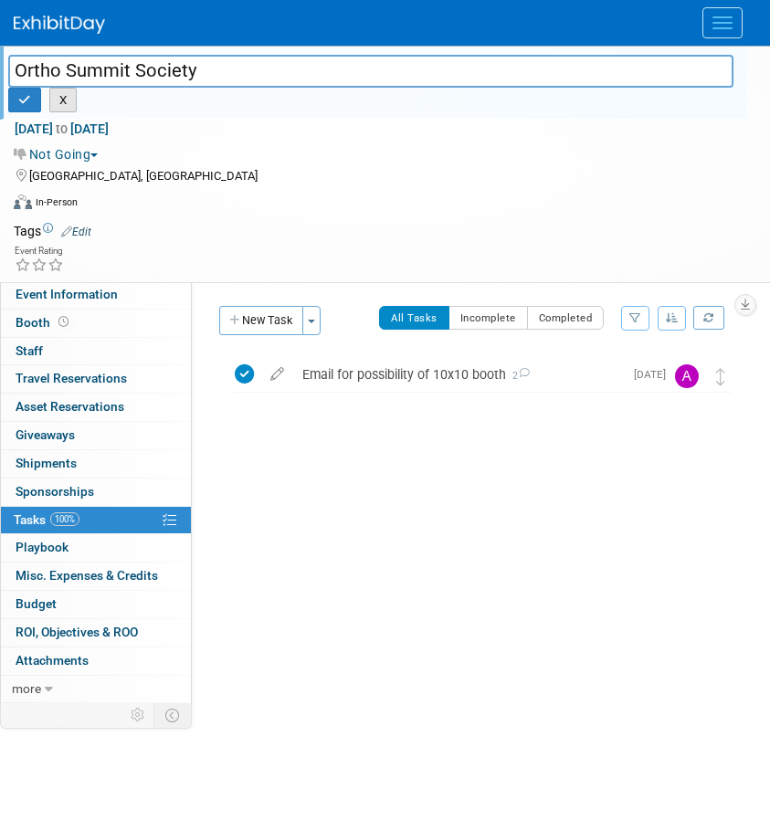
click at [70, 99] on button "X" at bounding box center [63, 101] width 28 height 26
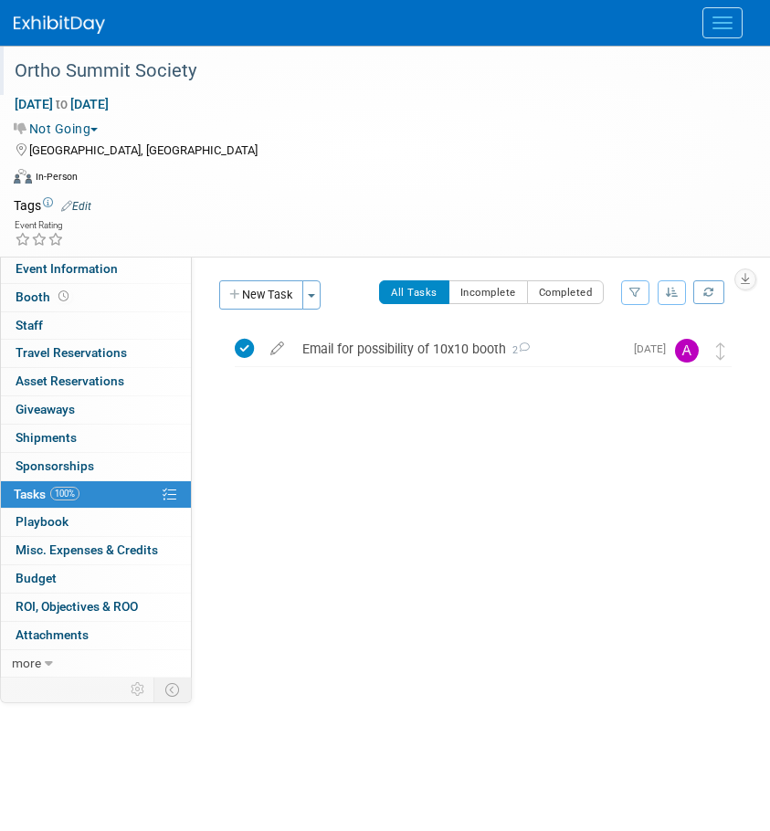
click at [56, 75] on div "Ortho Summit Society" at bounding box center [370, 71] width 725 height 33
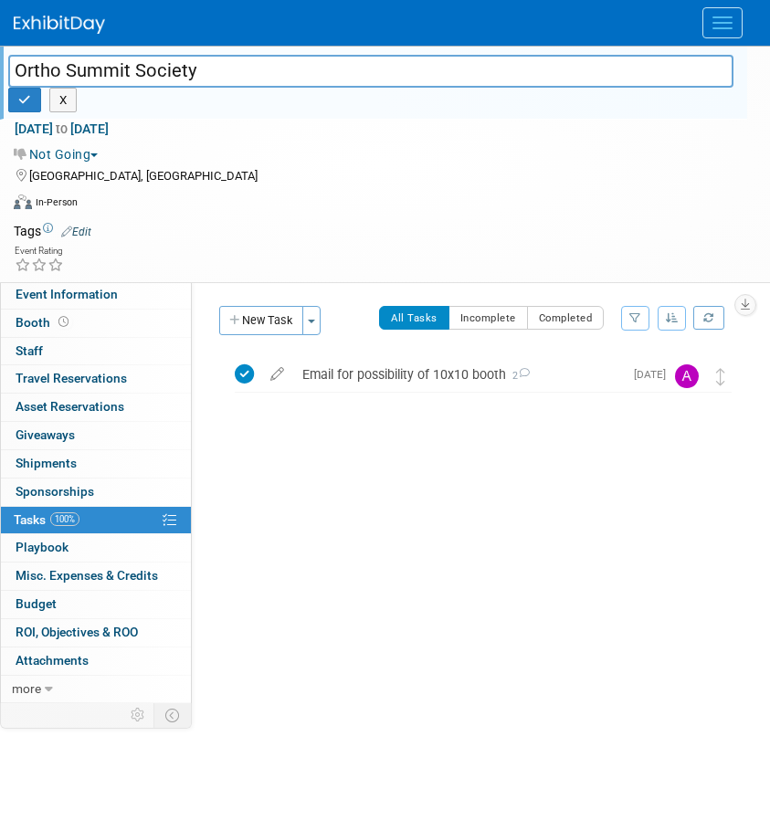
click at [57, 27] on img at bounding box center [59, 25] width 91 height 18
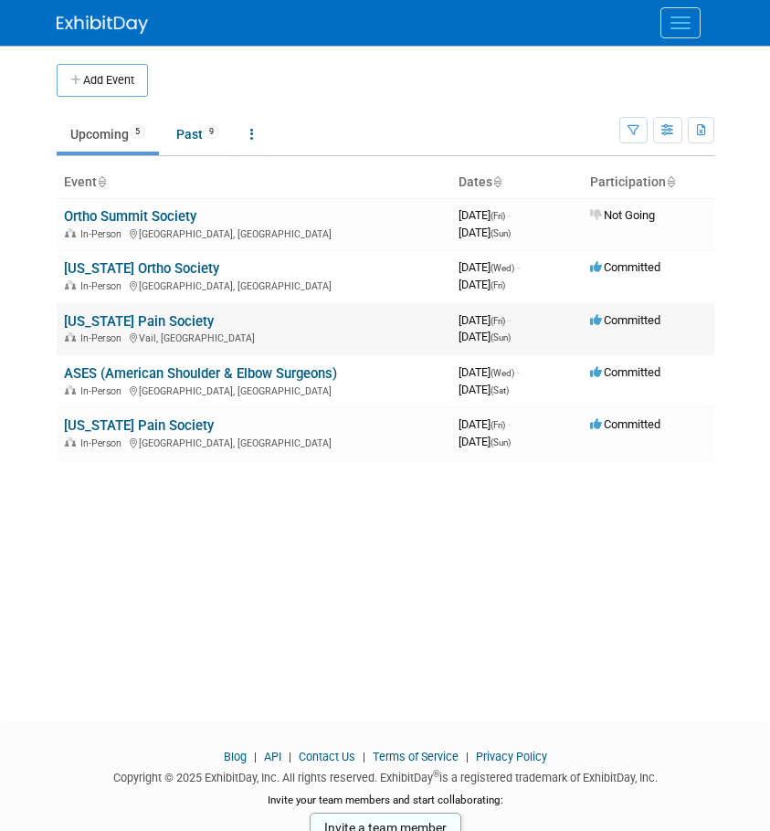
click at [169, 321] on link "[US_STATE] Pain Society" at bounding box center [139, 321] width 150 height 16
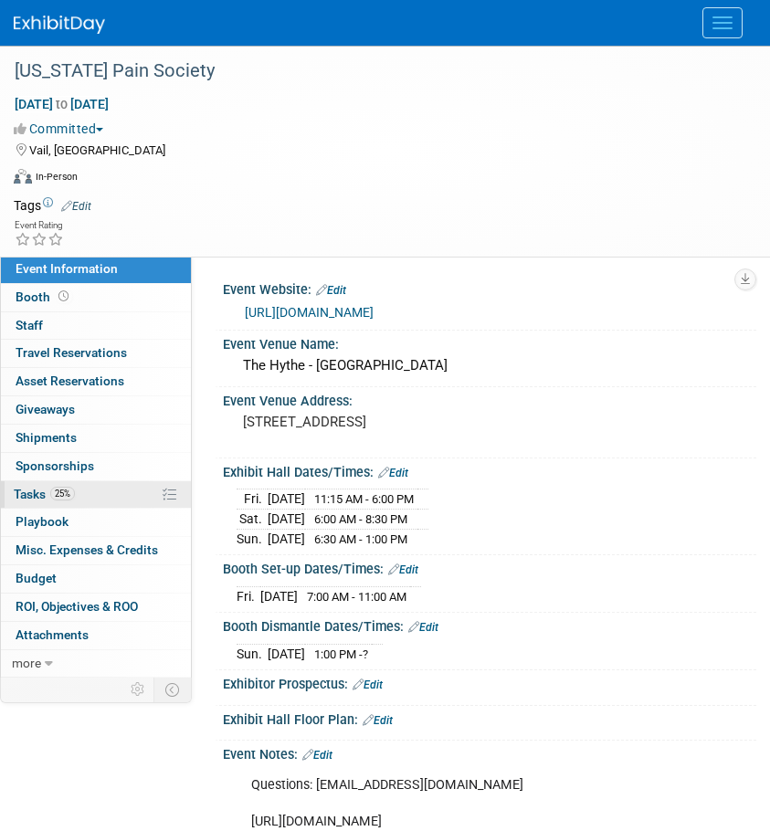
click at [37, 507] on link "25% Tasks 25%" at bounding box center [96, 494] width 190 height 27
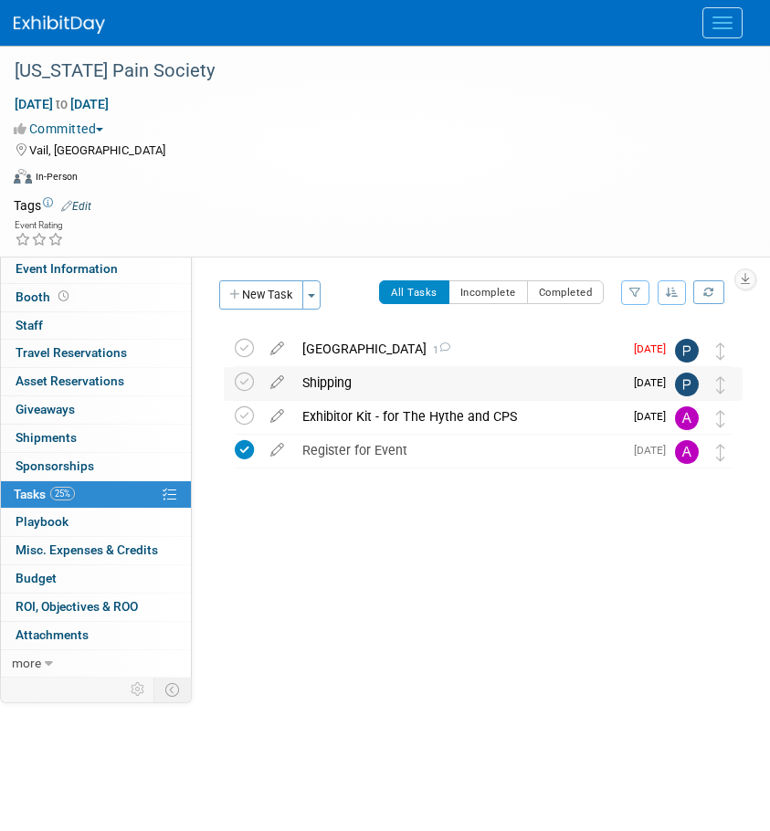
click at [346, 393] on div "Shipping" at bounding box center [458, 382] width 330 height 31
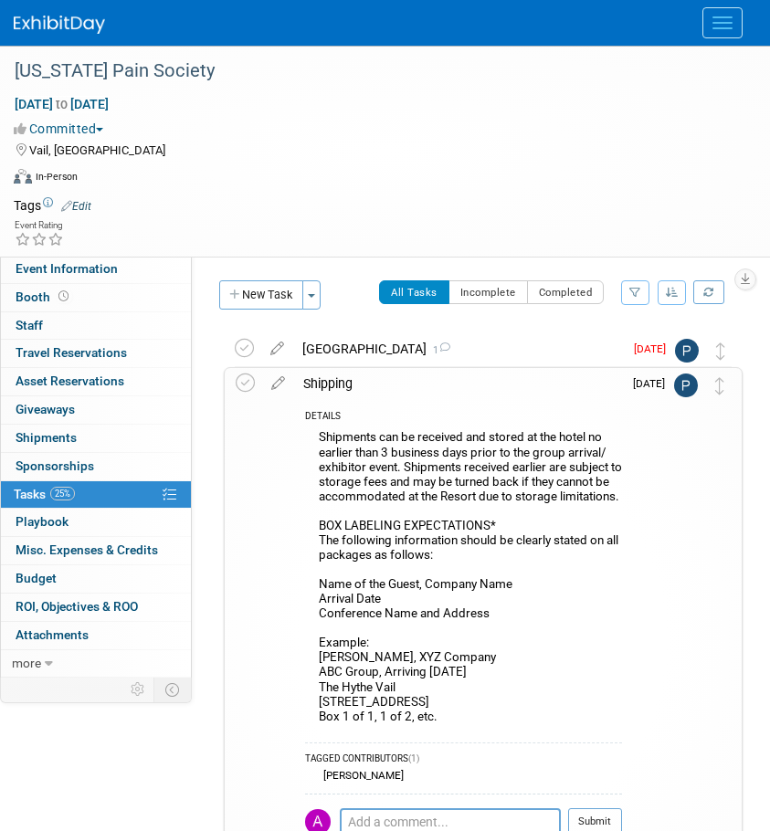
click at [344, 383] on div "Shipping" at bounding box center [458, 383] width 328 height 31
